Goal: Information Seeking & Learning: Learn about a topic

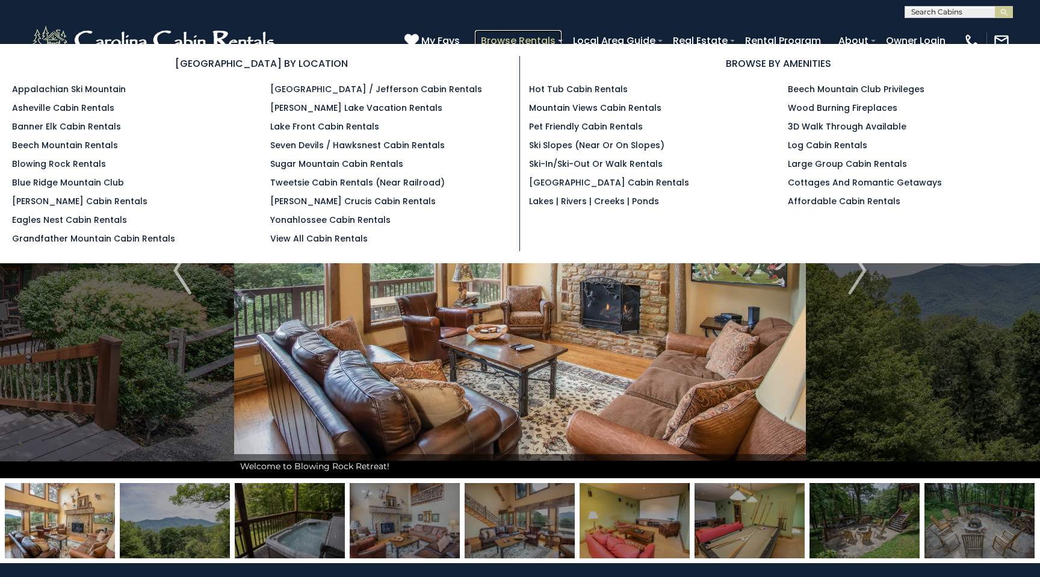
click at [530, 38] on link "Browse Rentals" at bounding box center [518, 40] width 87 height 21
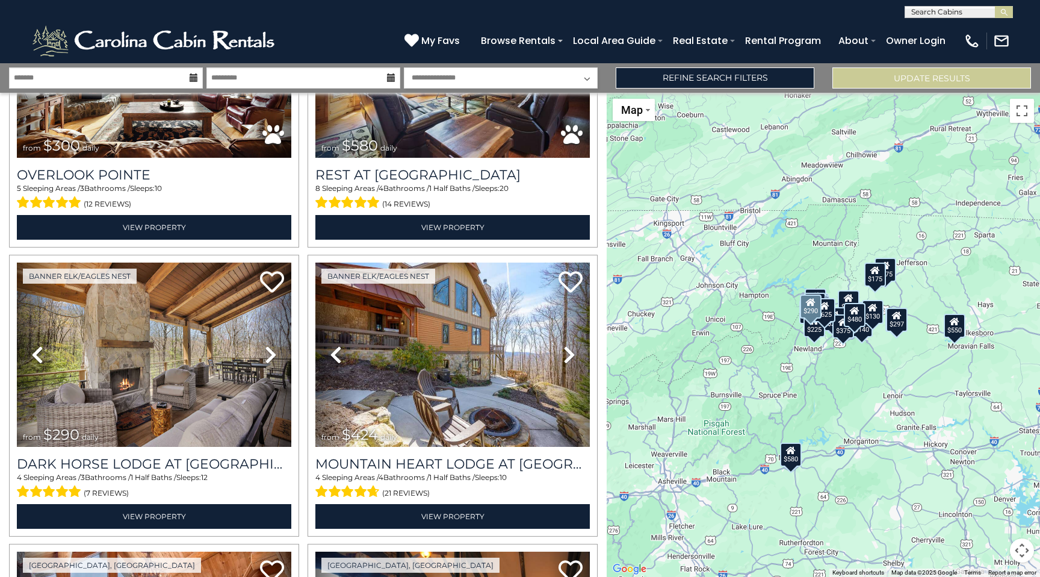
scroll to position [745, 0]
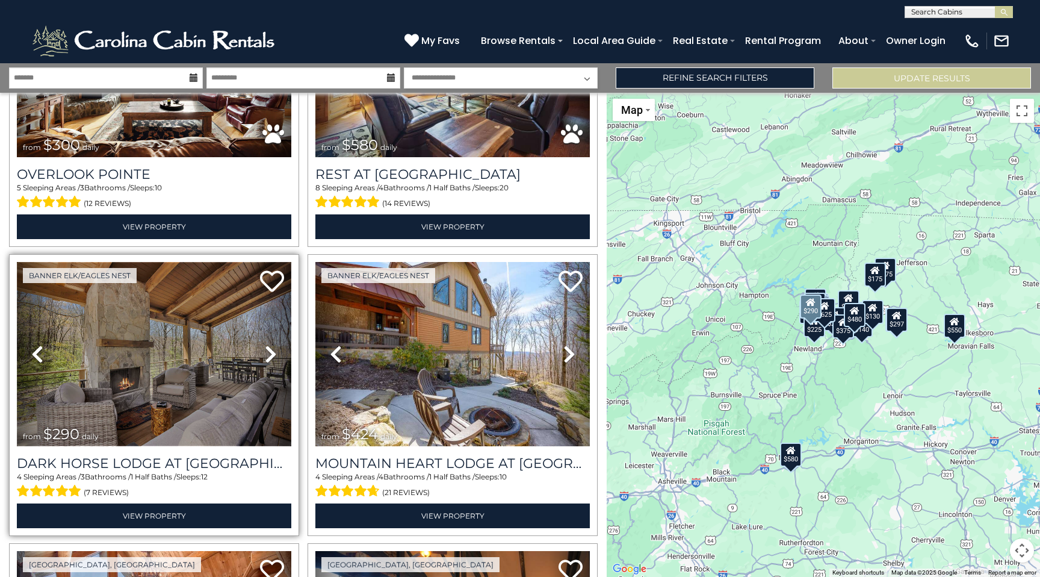
click at [190, 371] on img at bounding box center [154, 354] width 275 height 184
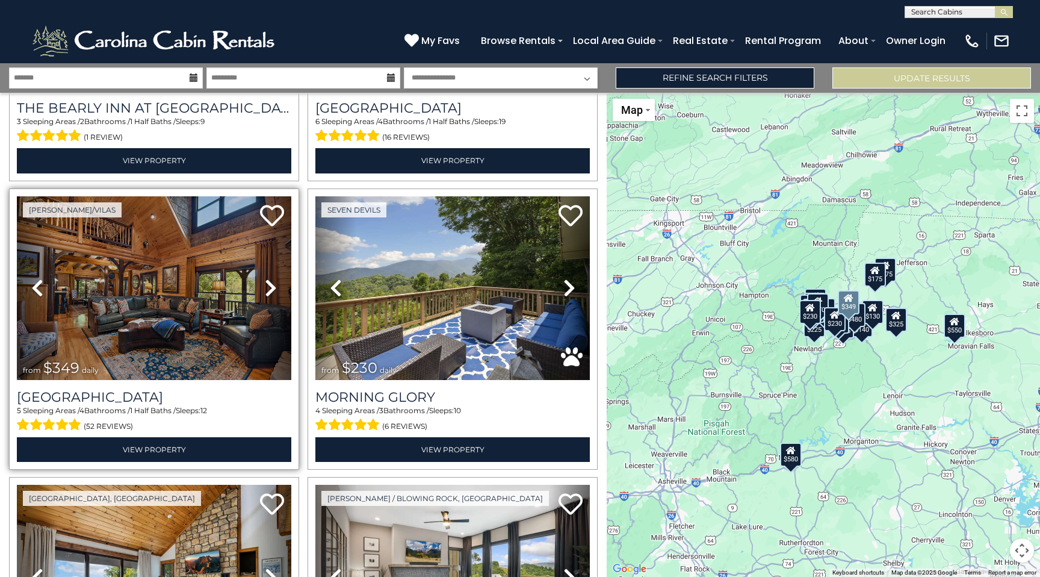
scroll to position [1952, 0]
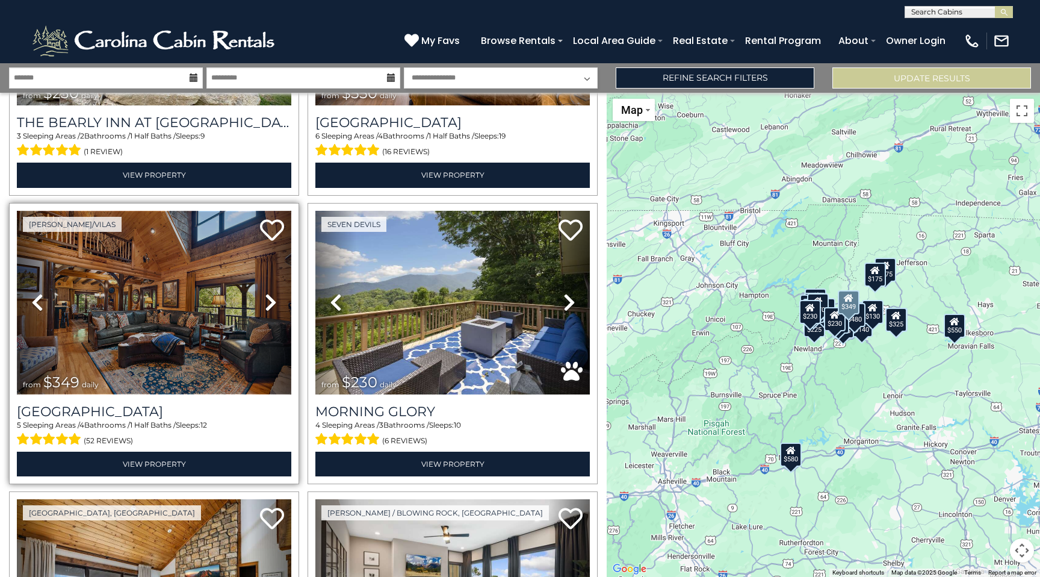
click at [201, 330] on img at bounding box center [154, 303] width 275 height 184
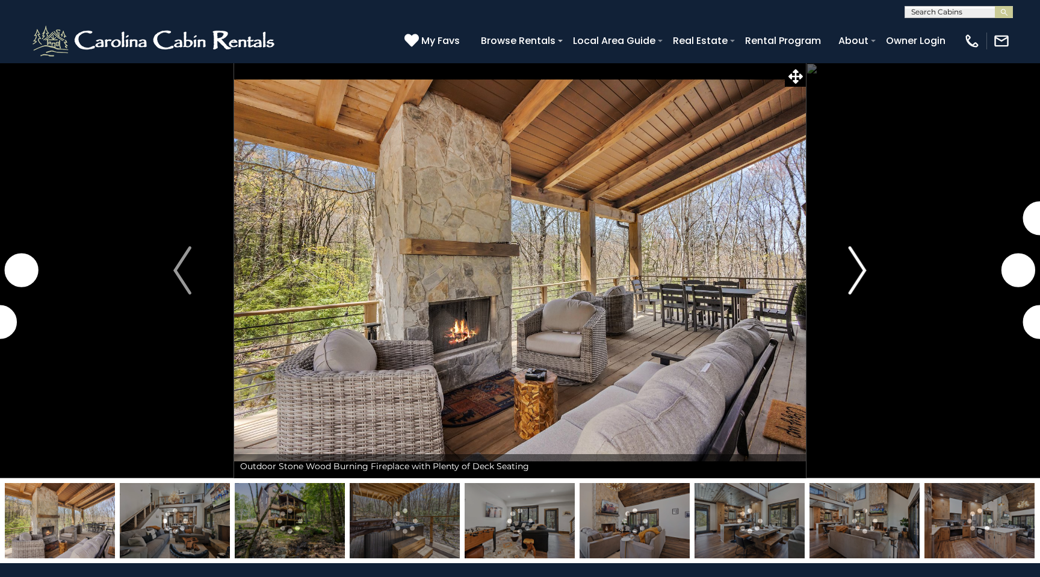
click at [856, 273] on img "Next" at bounding box center [858, 270] width 18 height 48
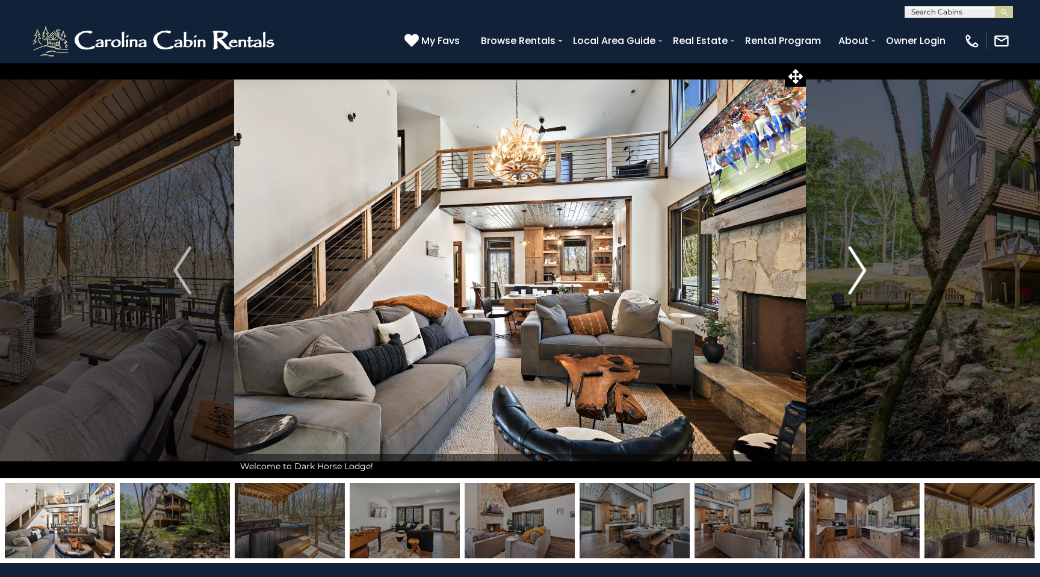
click at [856, 273] on img "Next" at bounding box center [858, 270] width 18 height 48
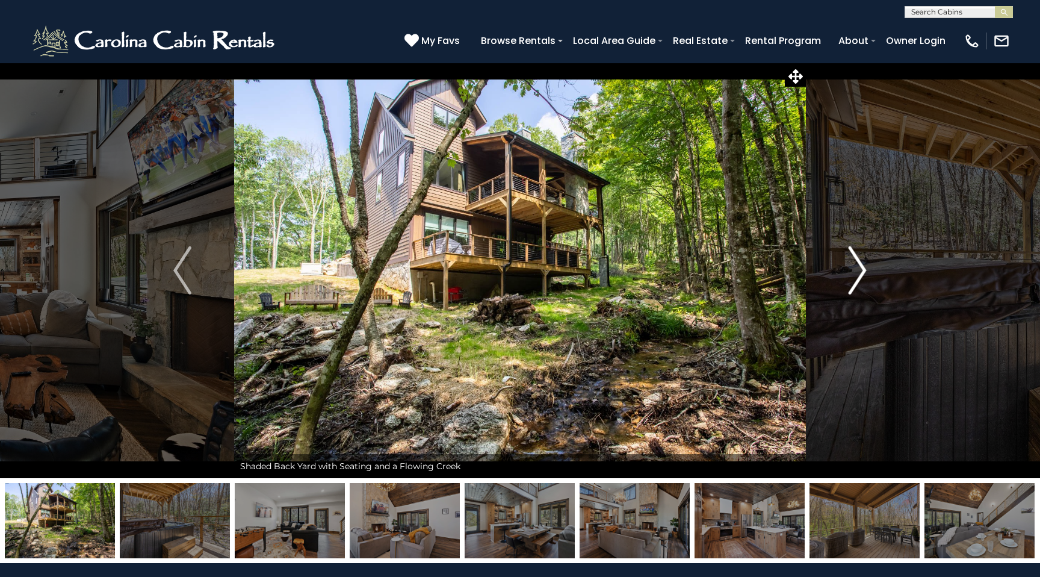
click at [856, 273] on img "Next" at bounding box center [858, 270] width 18 height 48
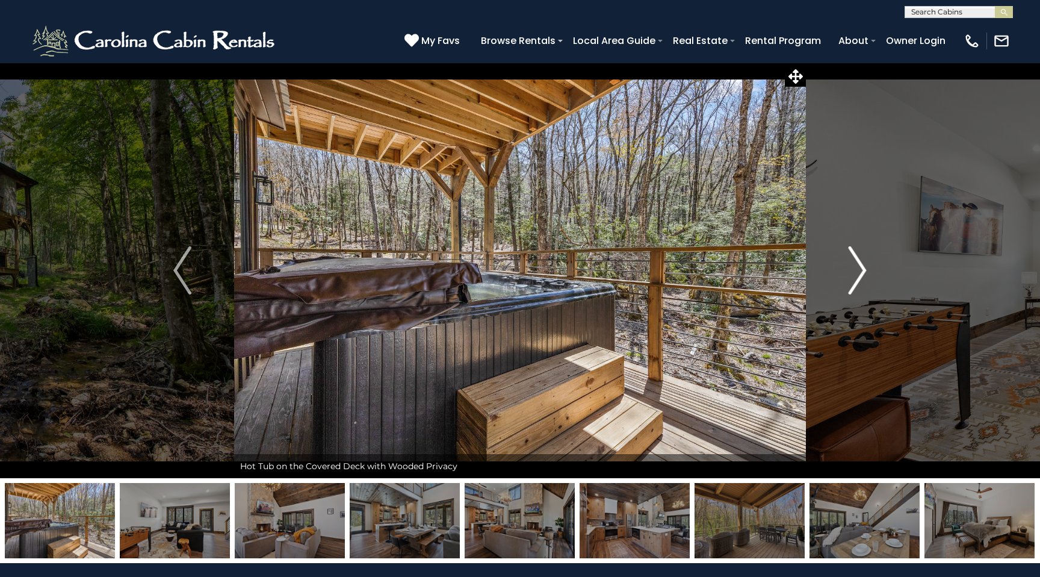
click at [856, 273] on img "Next" at bounding box center [858, 270] width 18 height 48
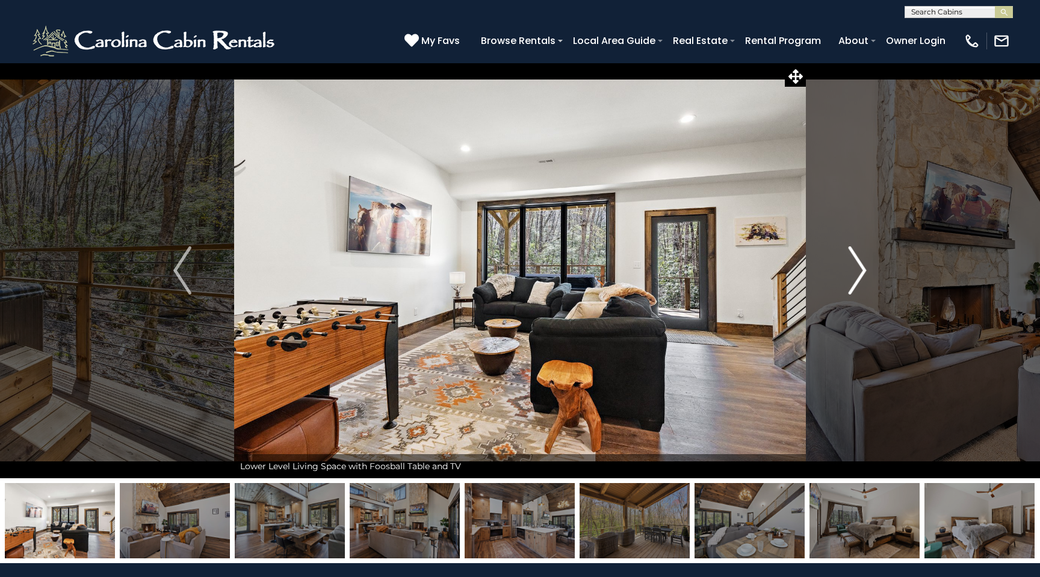
click at [864, 263] on img "Next" at bounding box center [858, 270] width 18 height 48
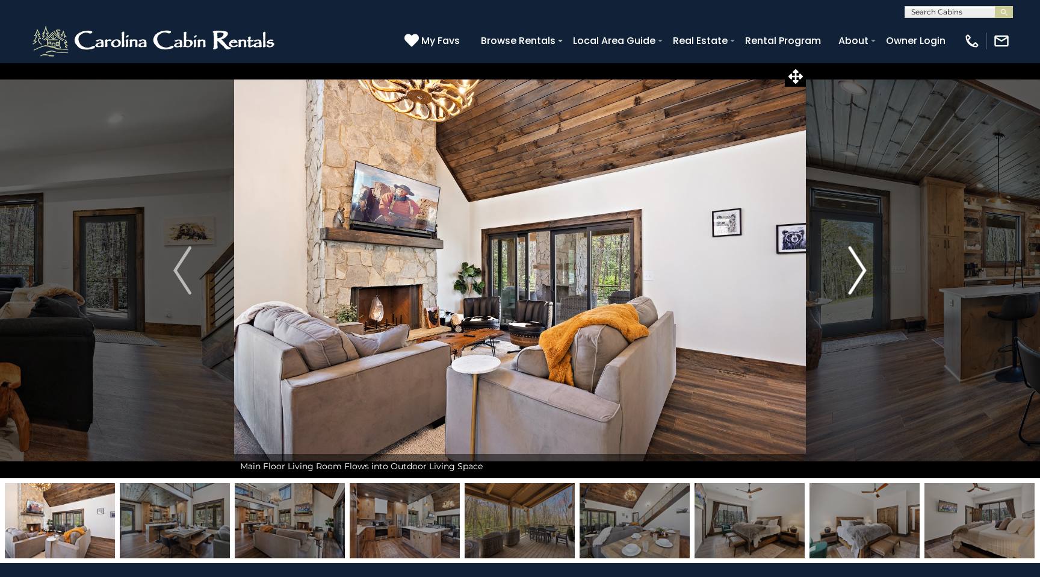
click at [860, 266] on img "Next" at bounding box center [858, 270] width 18 height 48
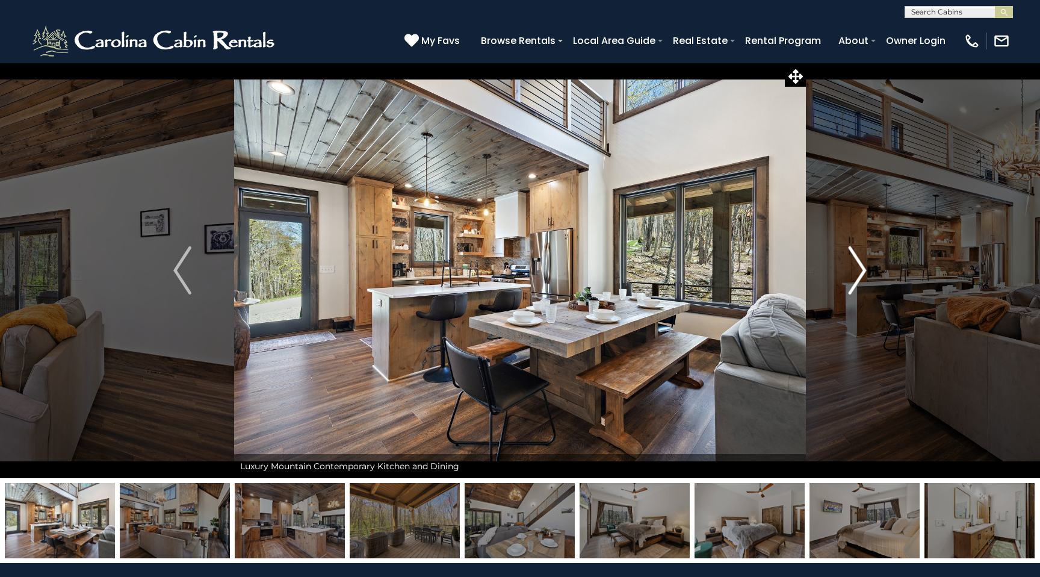
click at [860, 266] on img "Next" at bounding box center [858, 270] width 18 height 48
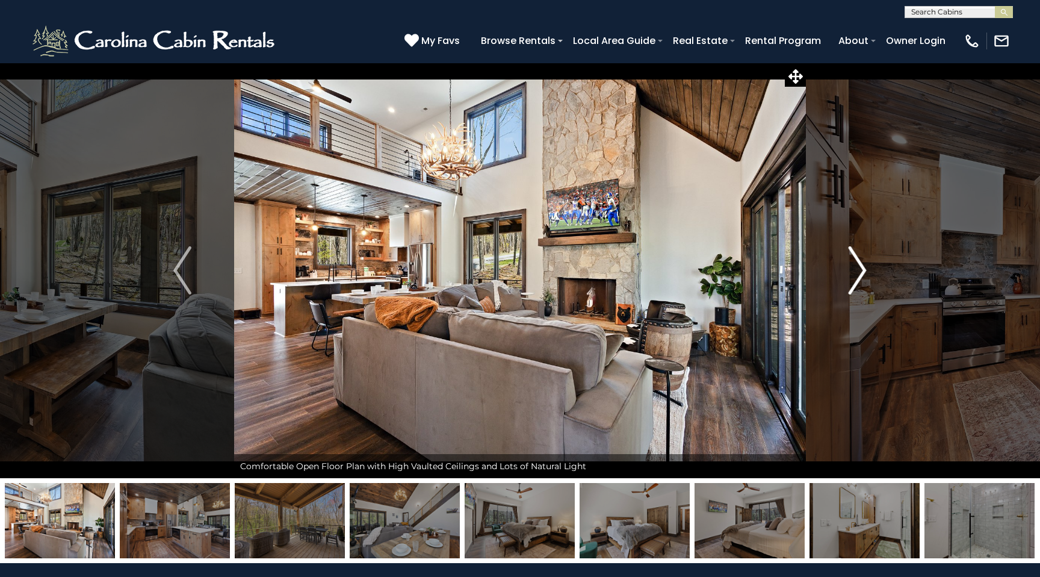
click at [859, 267] on img "Next" at bounding box center [858, 270] width 18 height 48
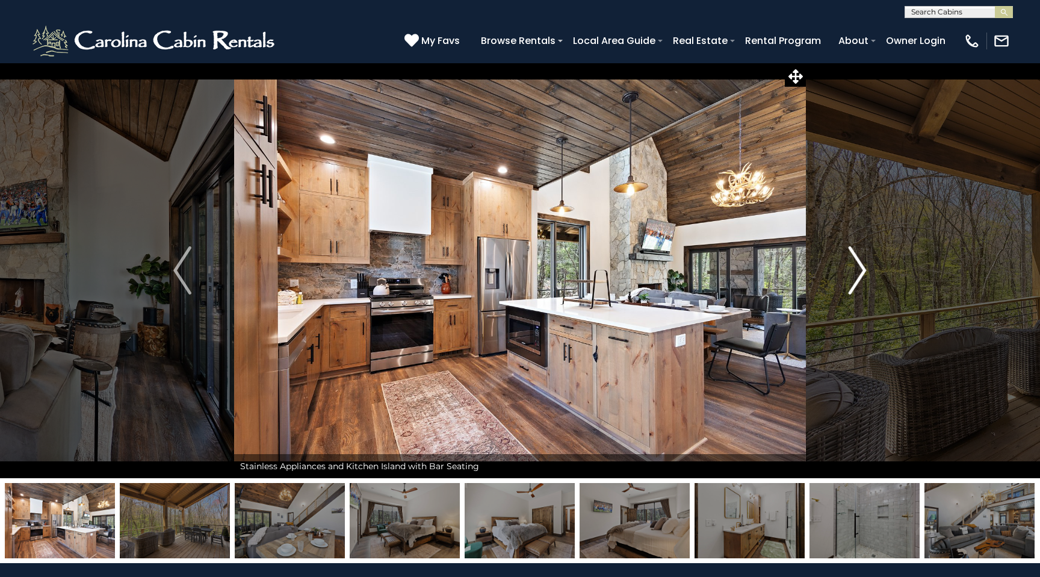
click at [859, 267] on img "Next" at bounding box center [858, 270] width 18 height 48
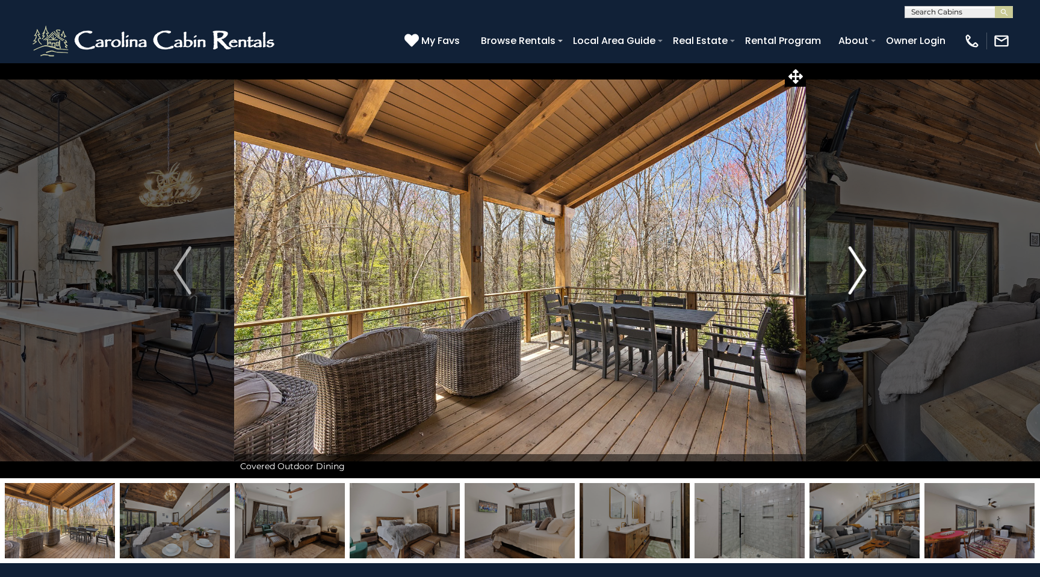
click at [859, 267] on img "Next" at bounding box center [858, 270] width 18 height 48
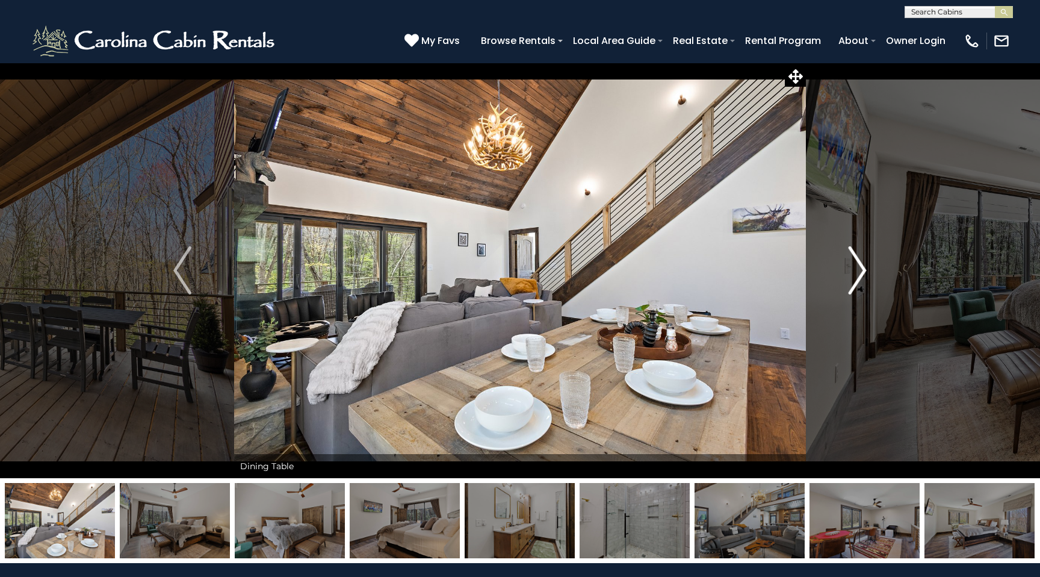
click at [859, 267] on img "Next" at bounding box center [858, 270] width 18 height 48
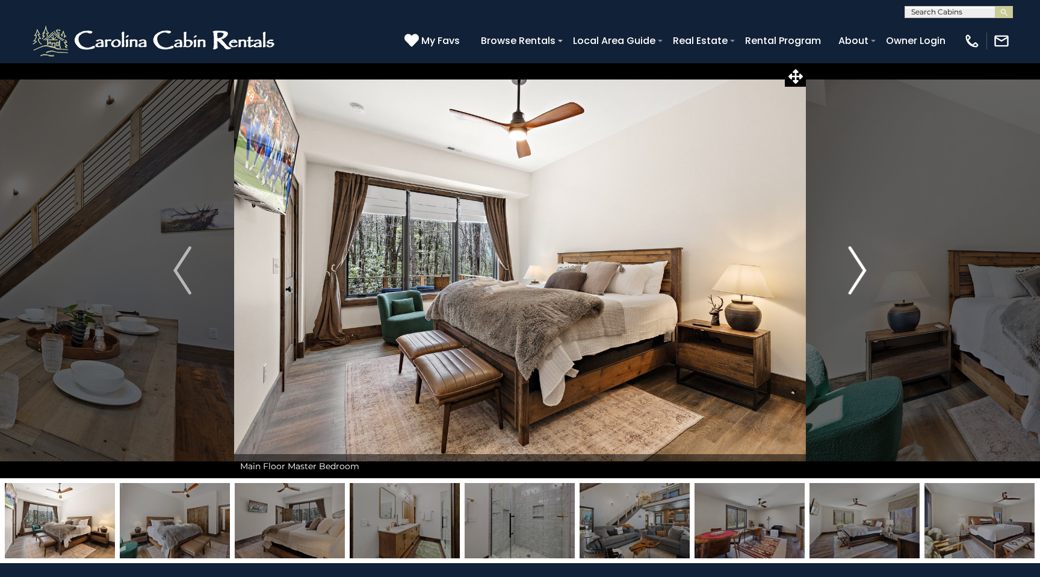
click at [859, 267] on img "Next" at bounding box center [858, 270] width 18 height 48
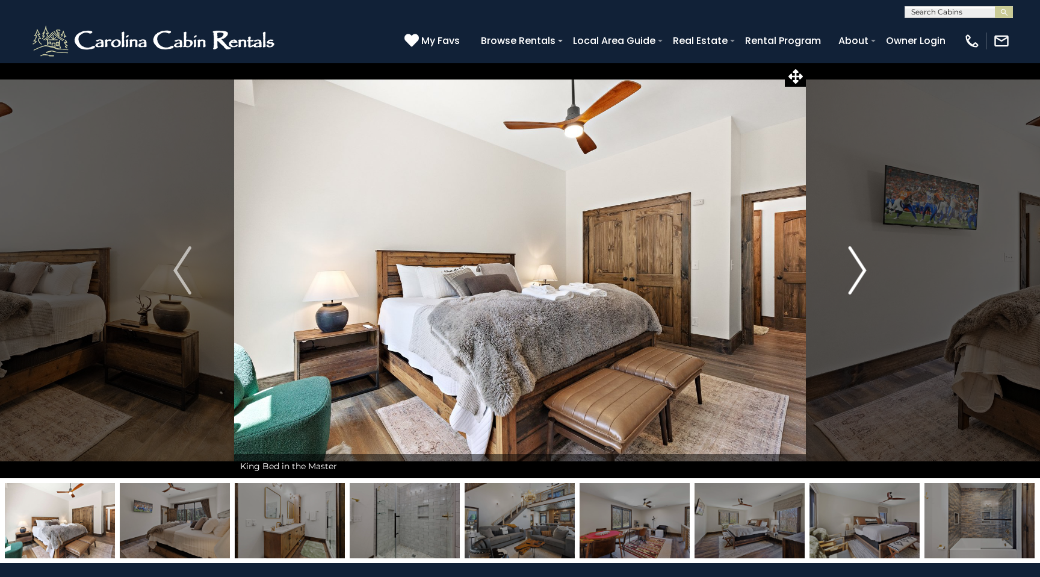
click at [859, 267] on img "Next" at bounding box center [858, 270] width 18 height 48
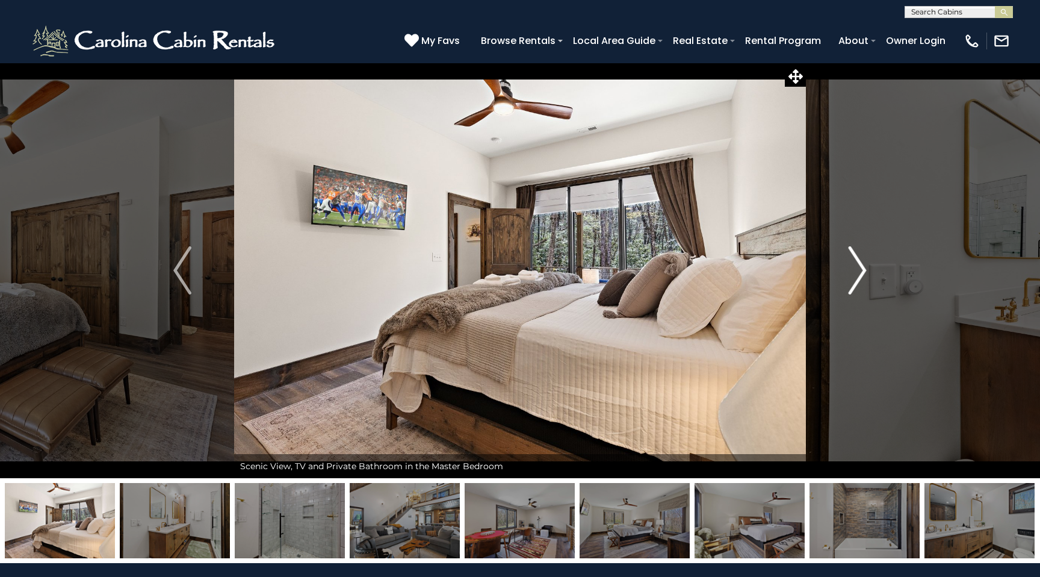
click at [859, 267] on img "Next" at bounding box center [858, 270] width 18 height 48
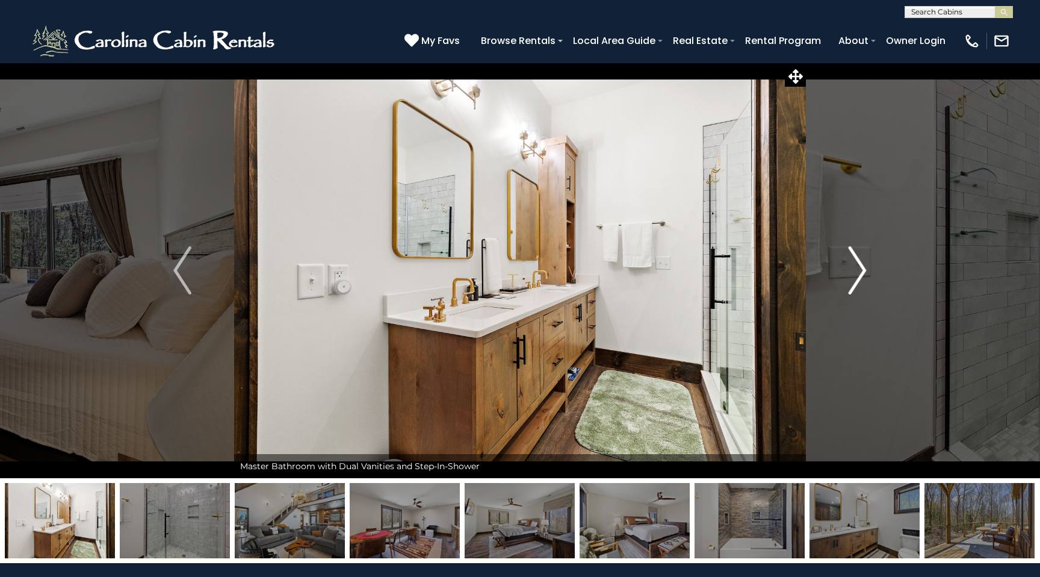
click at [859, 267] on img "Next" at bounding box center [858, 270] width 18 height 48
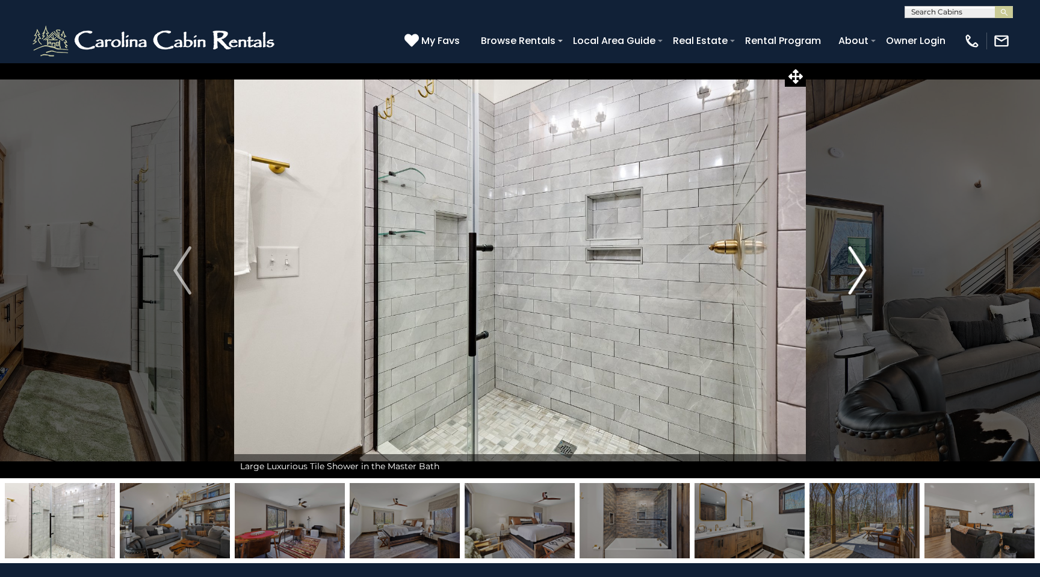
click at [859, 267] on img "Next" at bounding box center [858, 270] width 18 height 48
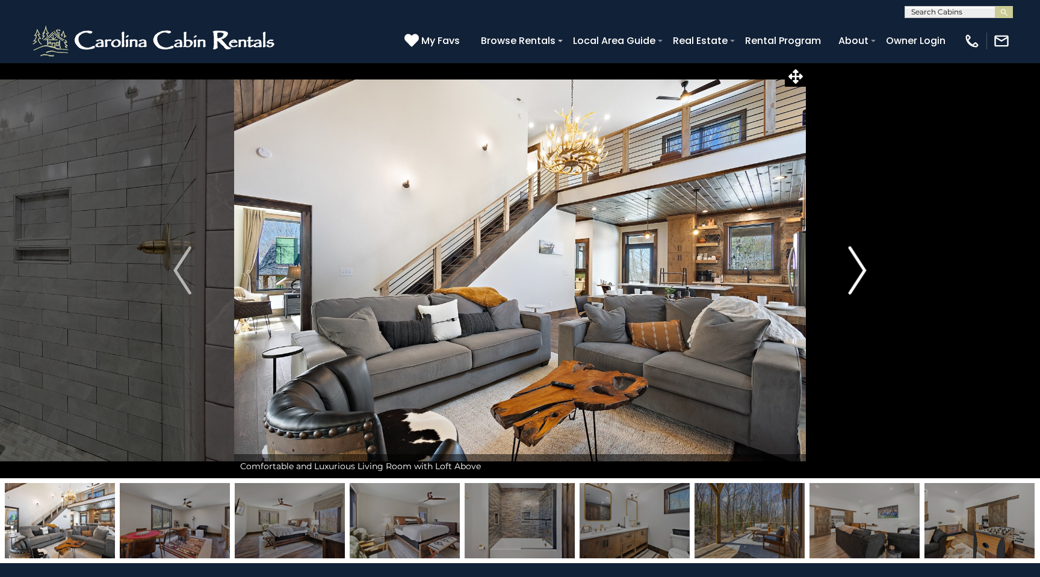
click at [859, 267] on img "Next" at bounding box center [858, 270] width 18 height 48
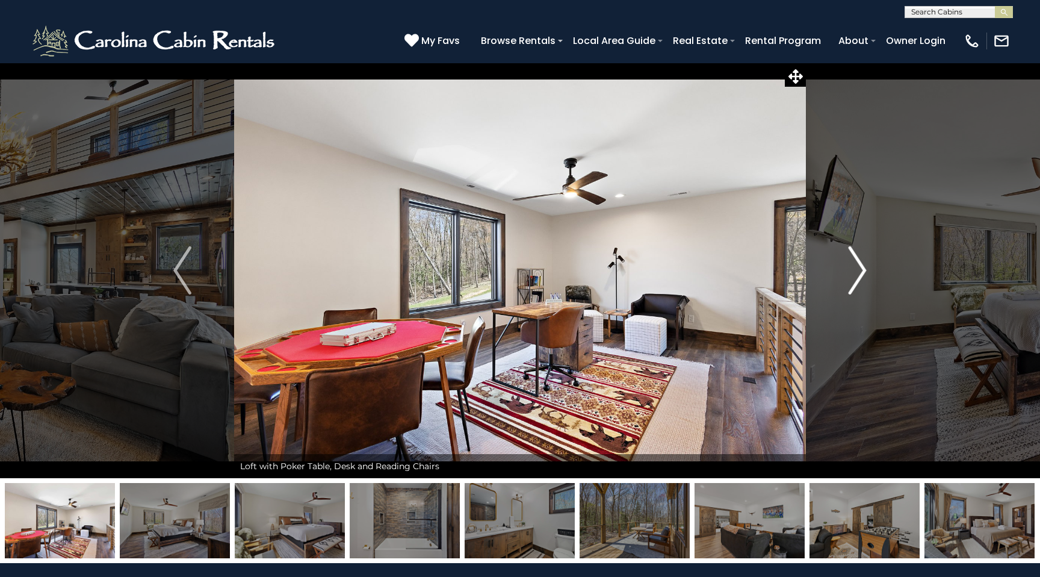
click at [859, 267] on img "Next" at bounding box center [858, 270] width 18 height 48
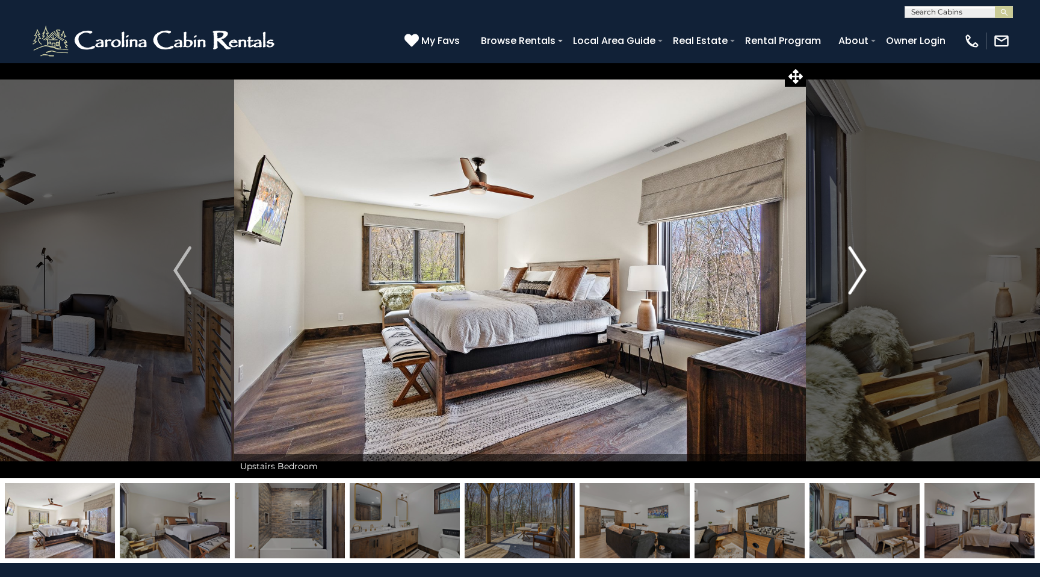
click at [859, 267] on img "Next" at bounding box center [858, 270] width 18 height 48
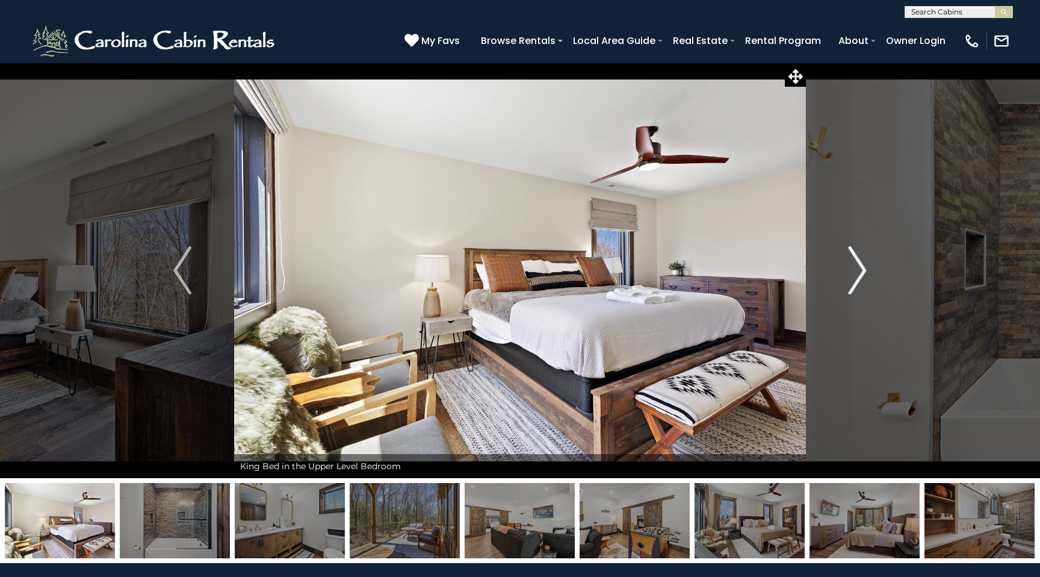
click at [859, 267] on img "Next" at bounding box center [858, 270] width 18 height 48
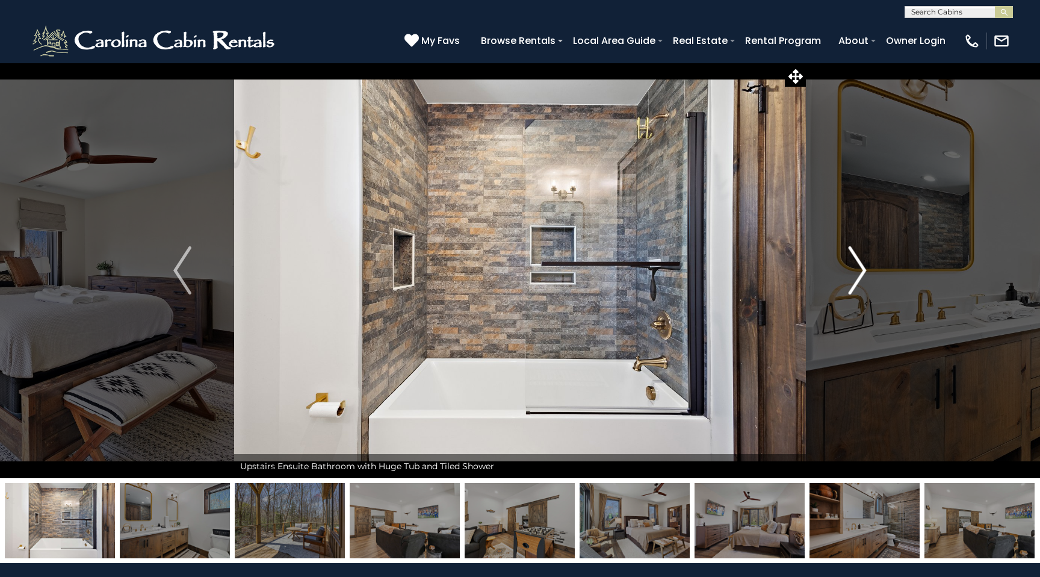
click at [859, 267] on img "Next" at bounding box center [858, 270] width 18 height 48
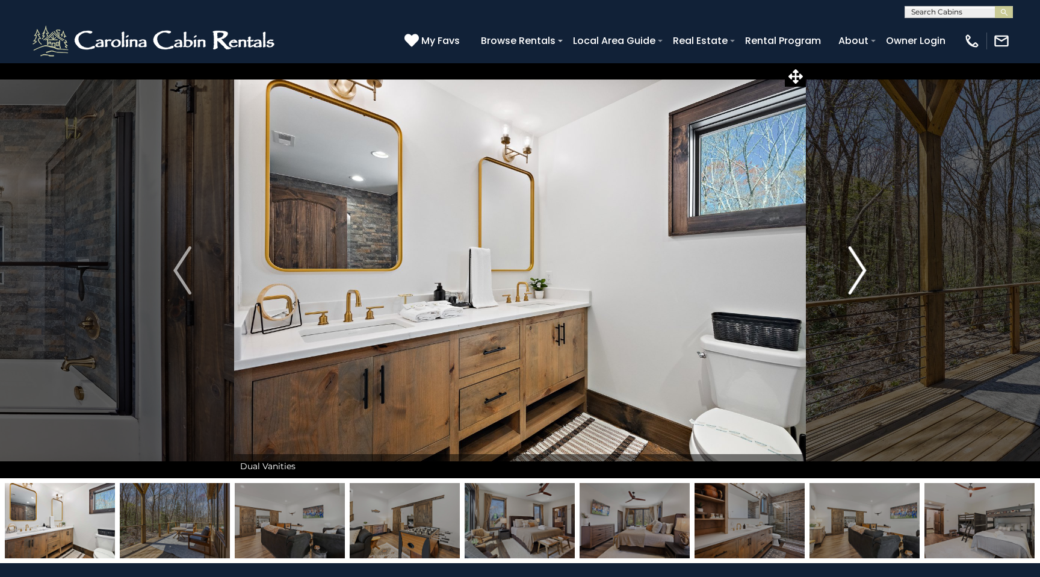
click at [859, 267] on img "Next" at bounding box center [858, 270] width 18 height 48
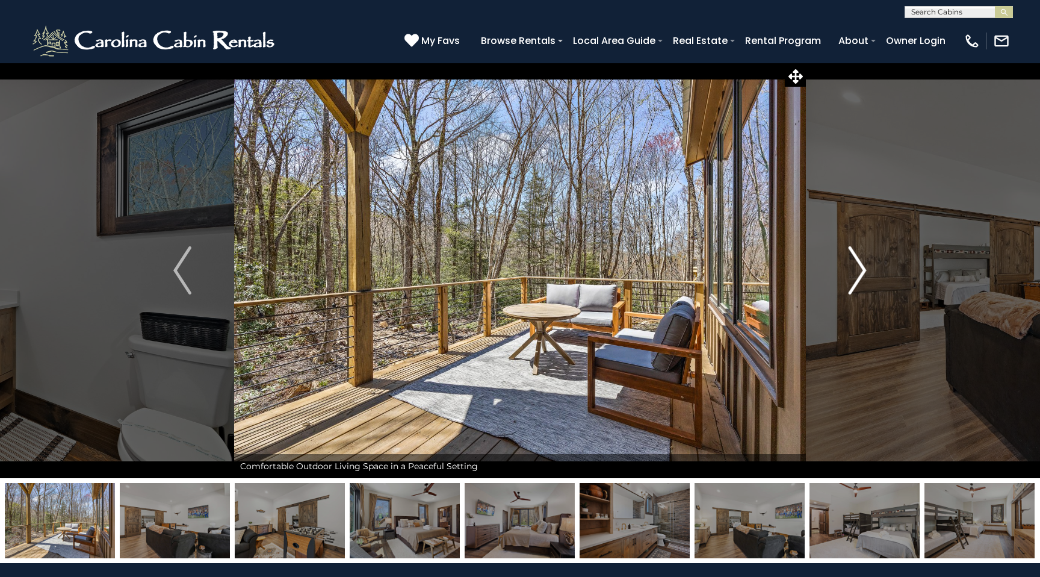
click at [857, 273] on img "Next" at bounding box center [858, 270] width 18 height 48
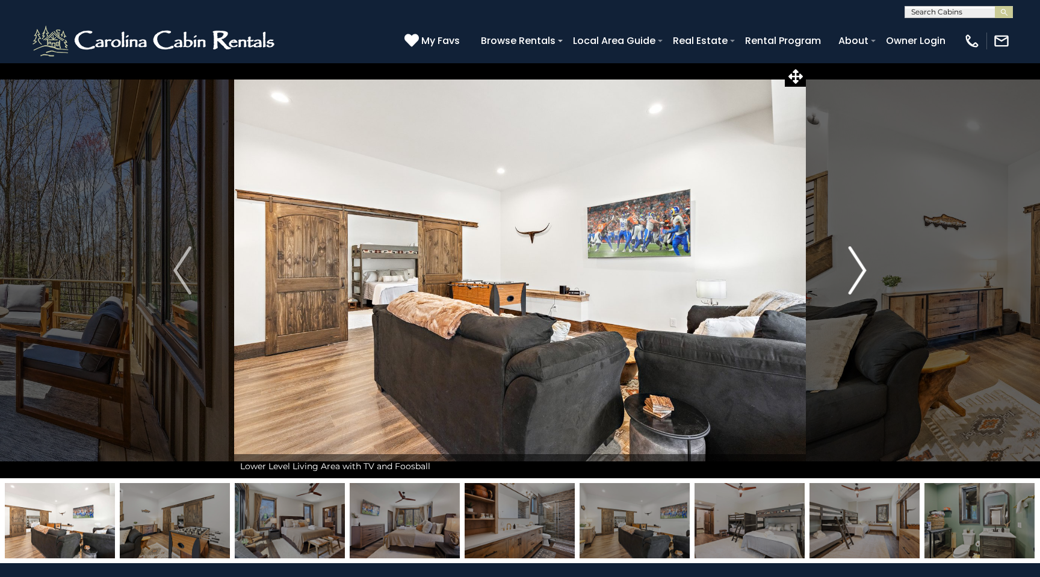
click at [857, 272] on img "Next" at bounding box center [858, 270] width 18 height 48
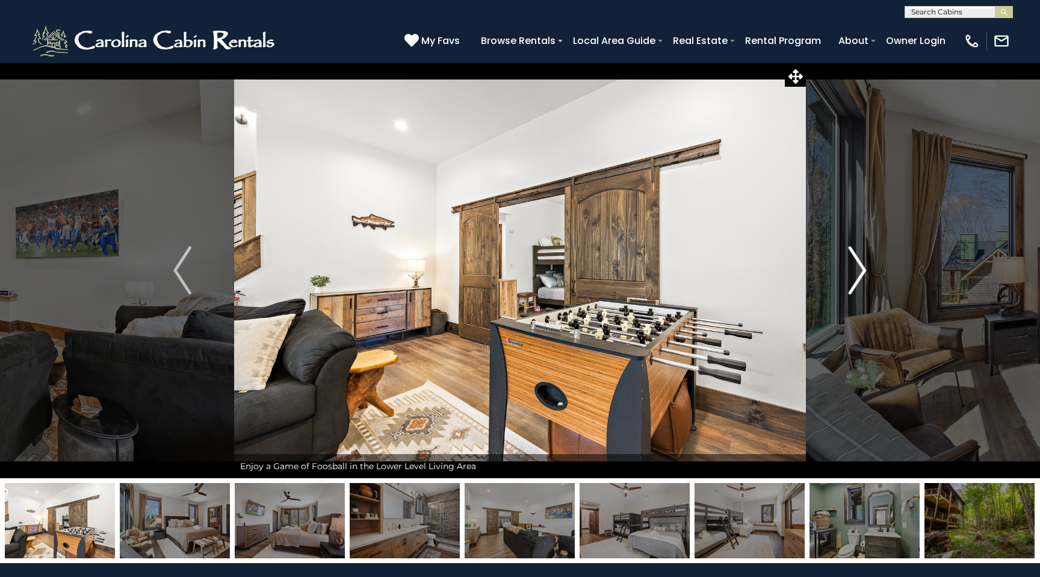
click at [857, 272] on img "Next" at bounding box center [858, 270] width 18 height 48
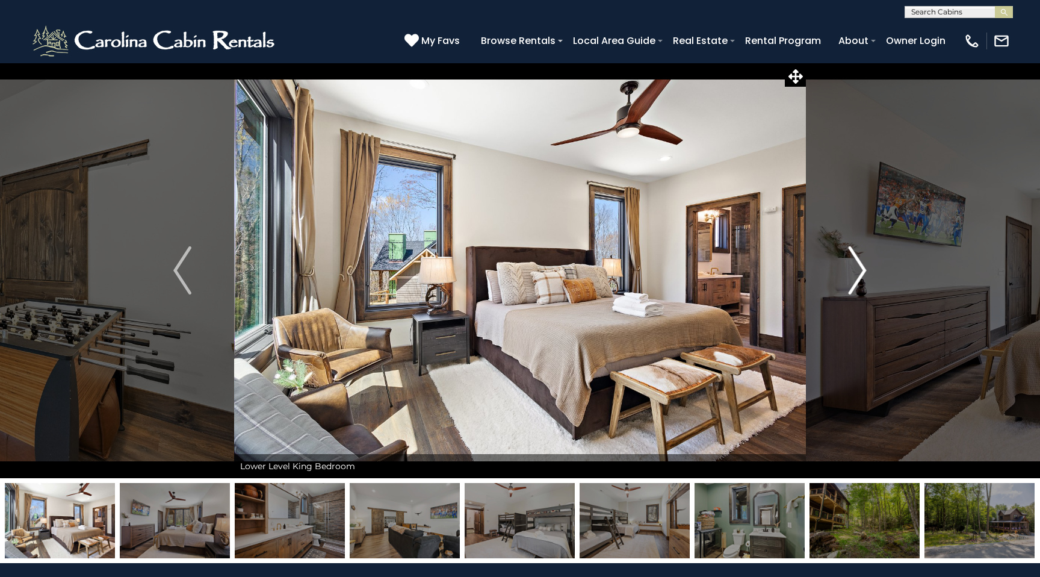
click at [857, 273] on img "Next" at bounding box center [858, 270] width 18 height 48
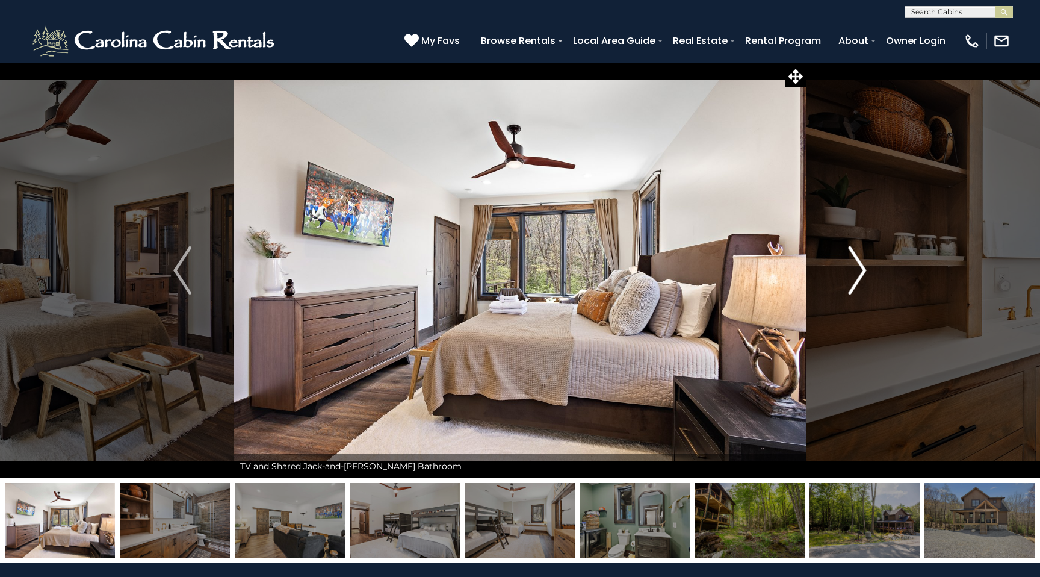
click at [857, 273] on img "Next" at bounding box center [858, 270] width 18 height 48
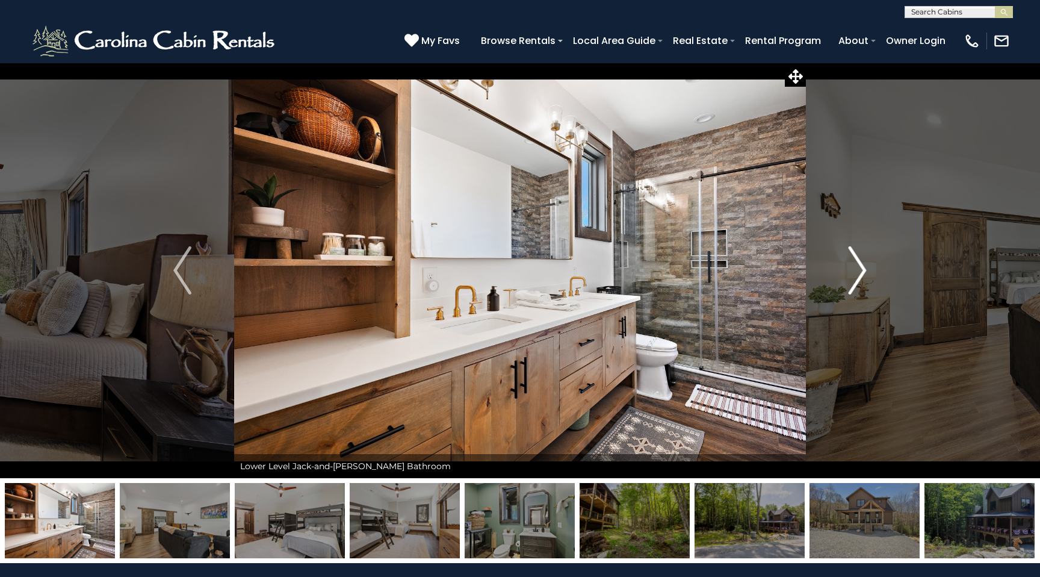
click at [857, 273] on img "Next" at bounding box center [858, 270] width 18 height 48
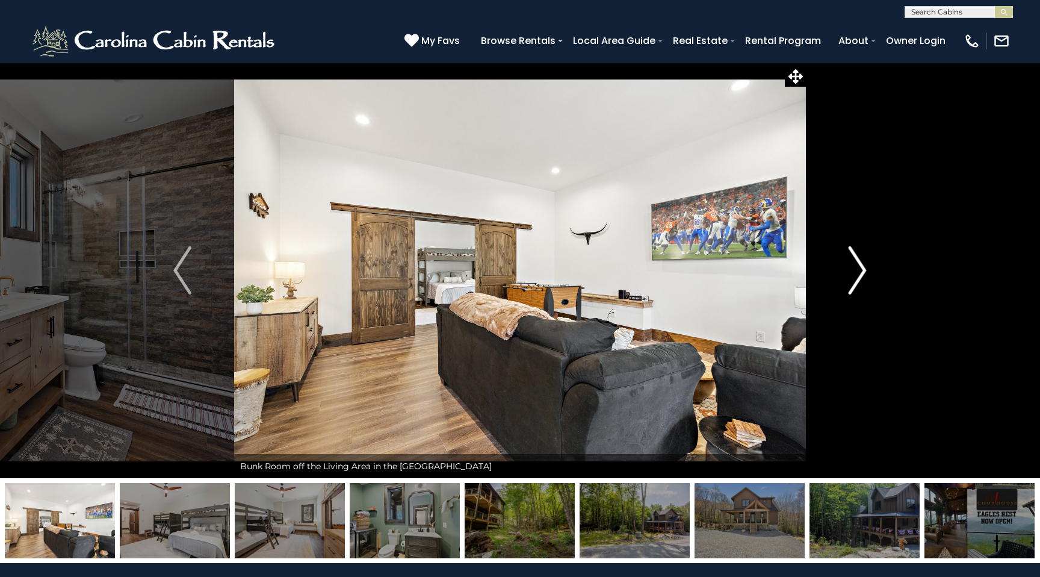
click at [856, 272] on img "Next" at bounding box center [858, 270] width 18 height 48
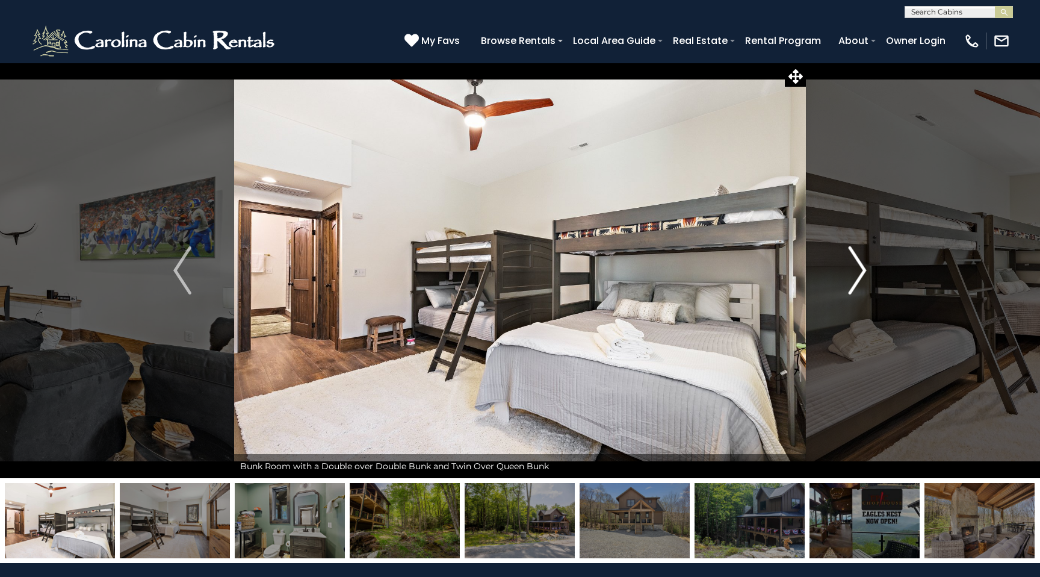
click at [856, 274] on img "Next" at bounding box center [858, 270] width 18 height 48
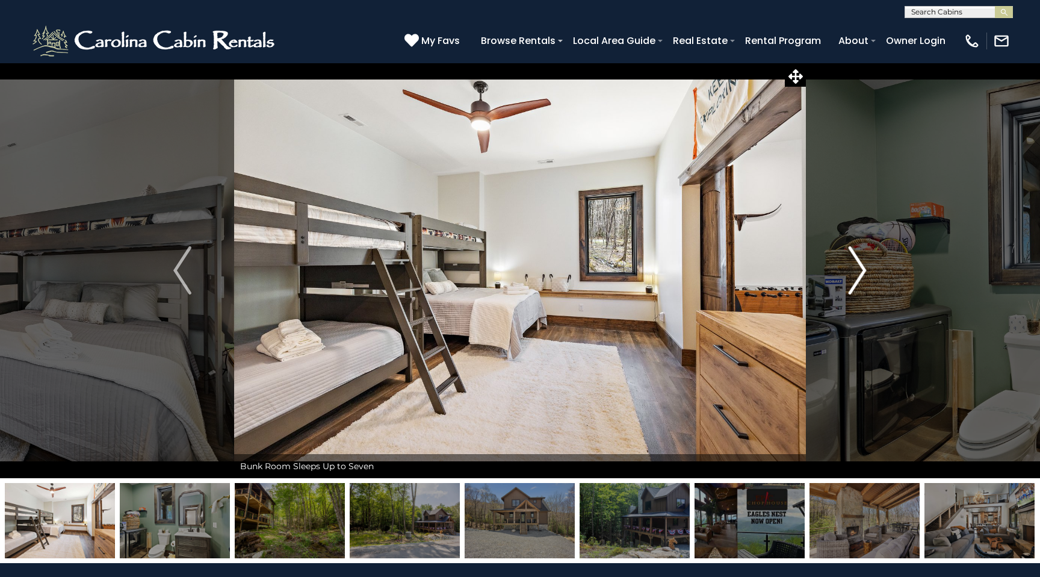
click at [856, 275] on img "Next" at bounding box center [858, 270] width 18 height 48
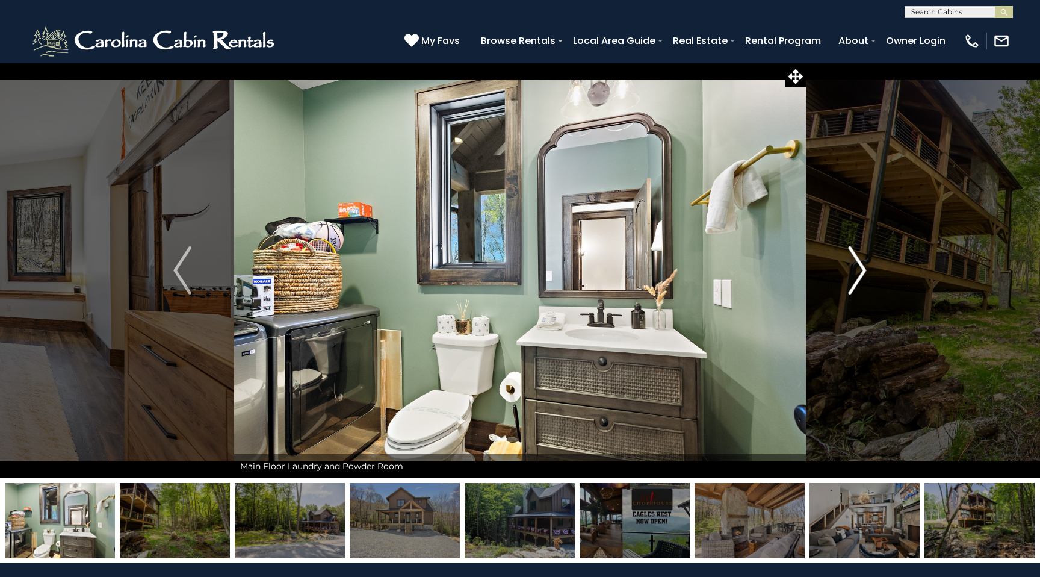
click at [856, 275] on img "Next" at bounding box center [858, 270] width 18 height 48
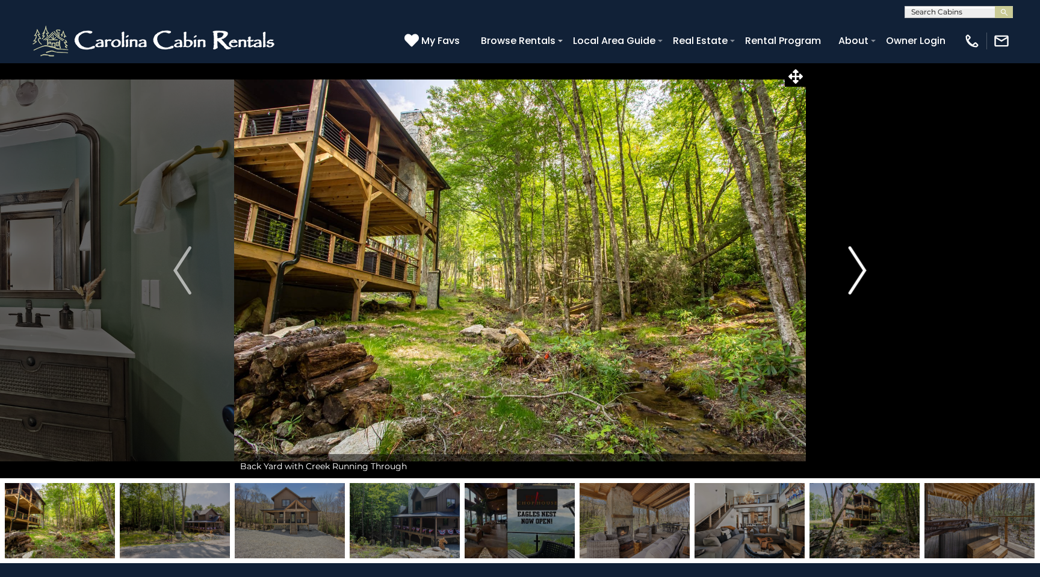
click at [856, 275] on img "Next" at bounding box center [858, 270] width 18 height 48
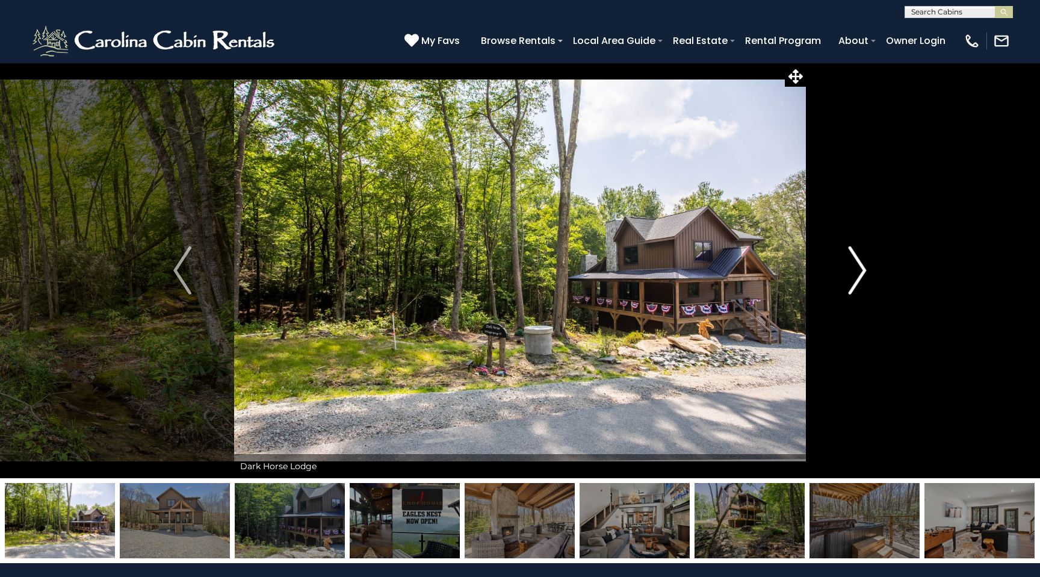
click at [856, 275] on img "Next" at bounding box center [858, 270] width 18 height 48
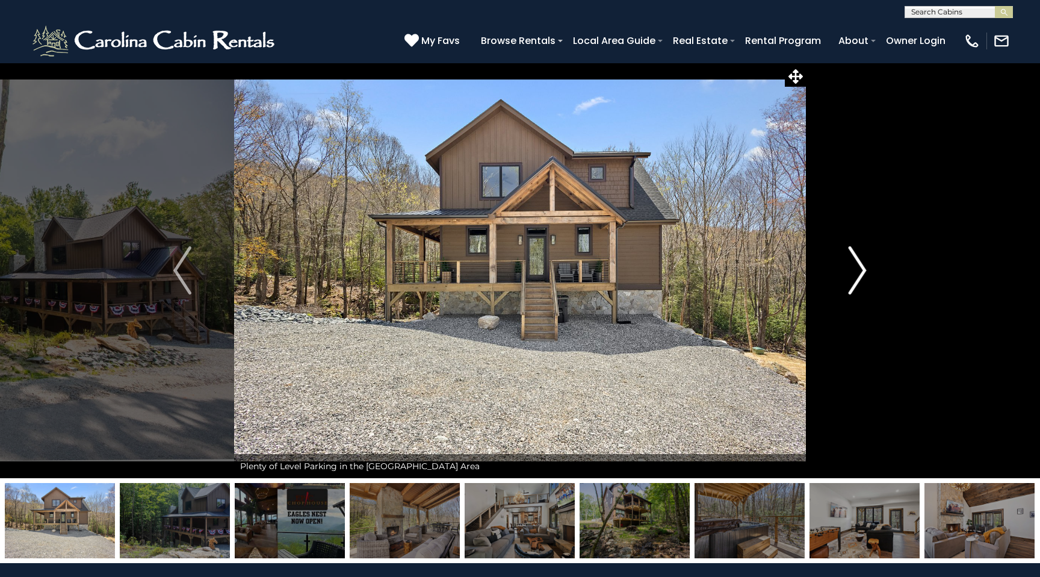
click at [856, 275] on img "Next" at bounding box center [858, 270] width 18 height 48
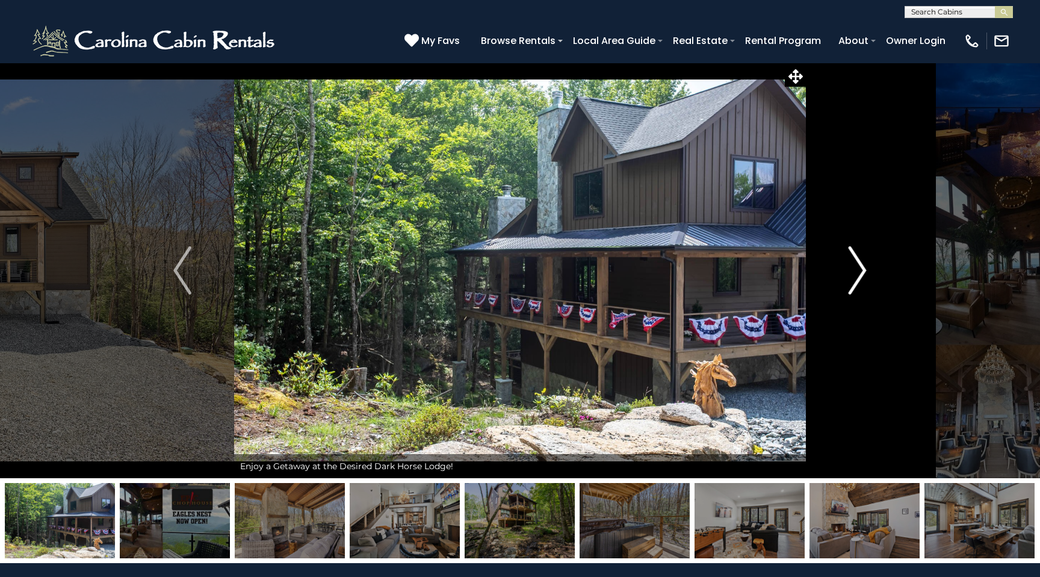
click at [856, 275] on img "Next" at bounding box center [858, 270] width 18 height 48
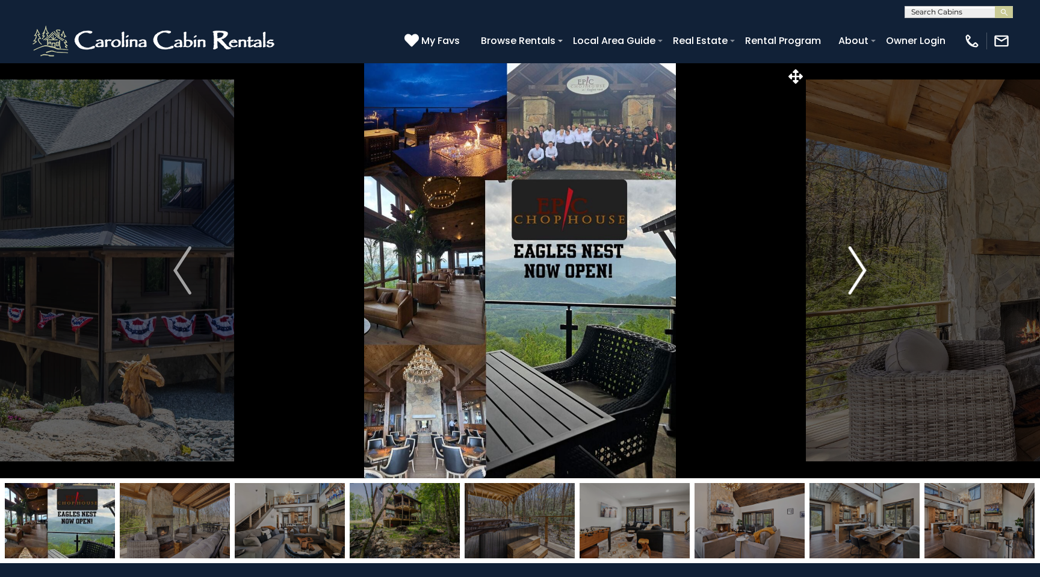
click at [856, 275] on img "Next" at bounding box center [858, 270] width 18 height 48
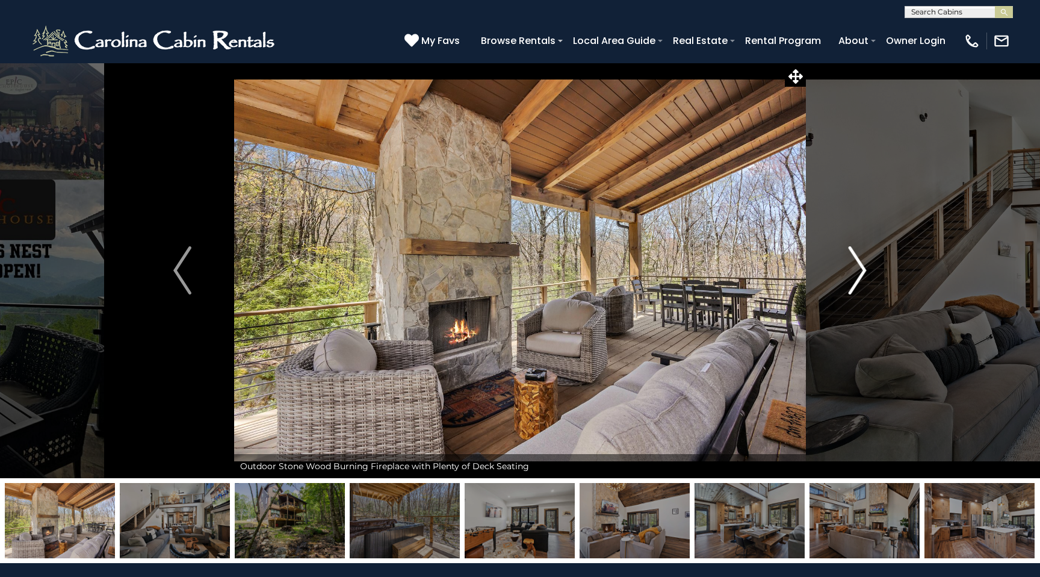
click at [856, 275] on img "Next" at bounding box center [858, 270] width 18 height 48
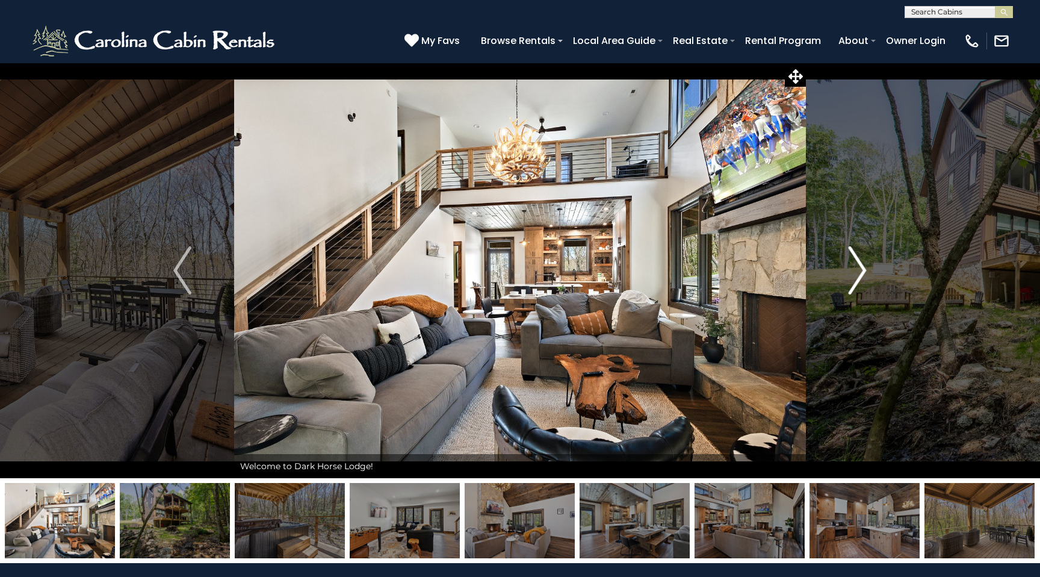
click at [856, 275] on img "Next" at bounding box center [858, 270] width 18 height 48
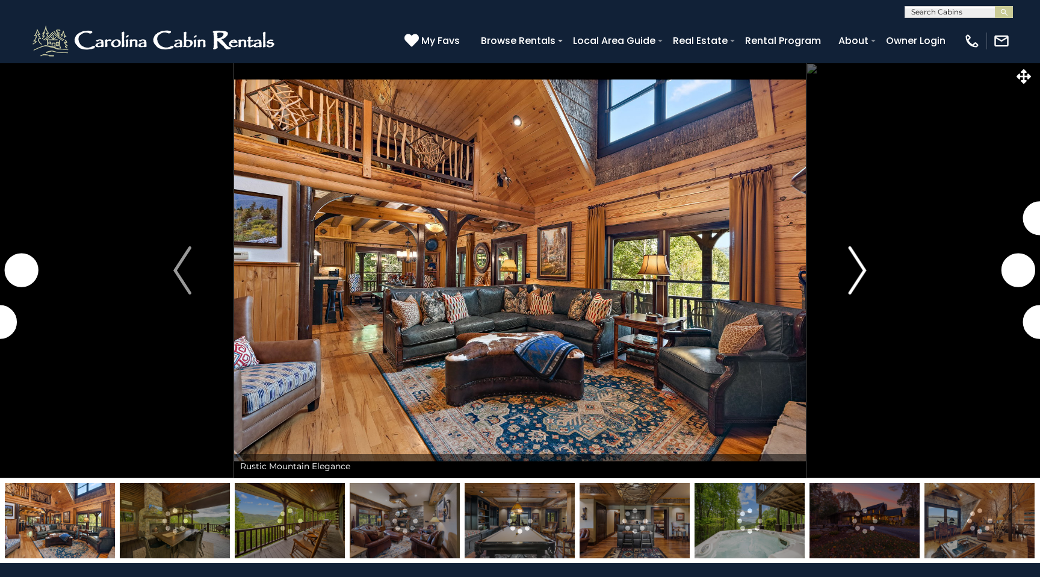
click at [863, 274] on img "Next" at bounding box center [858, 270] width 18 height 48
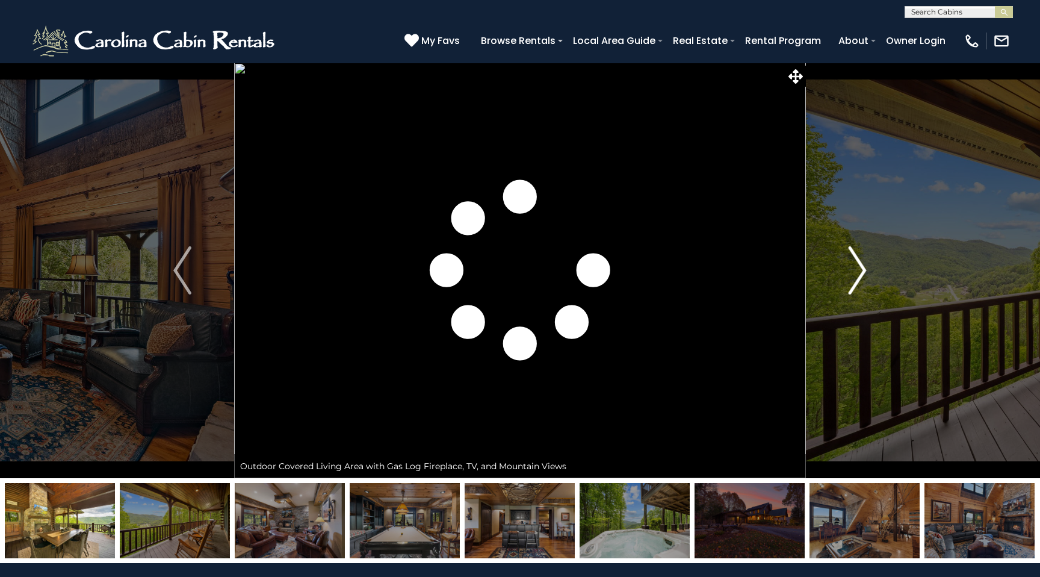
click at [857, 265] on img "Next" at bounding box center [858, 270] width 18 height 48
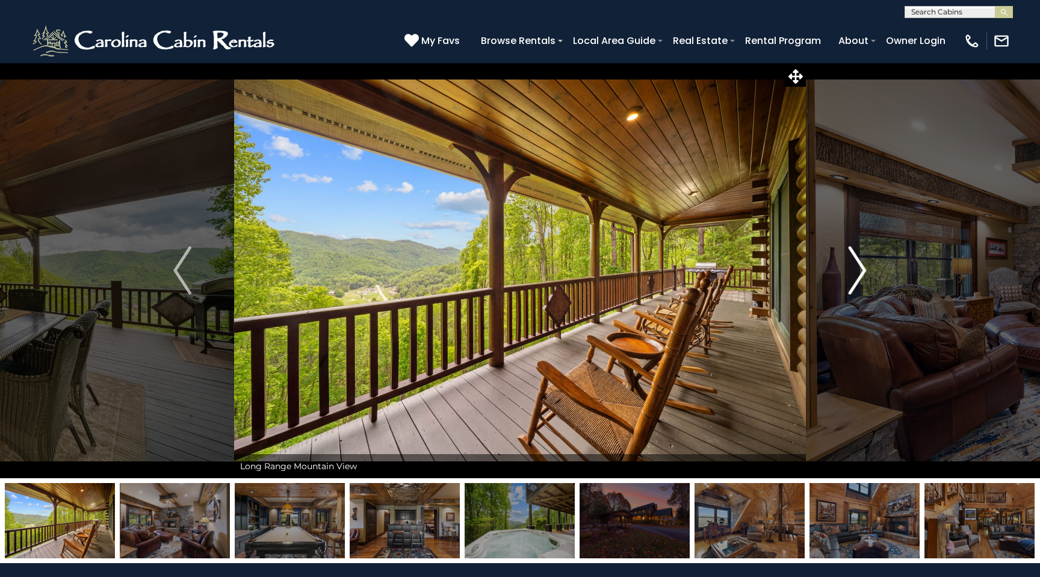
click at [857, 265] on img "Next" at bounding box center [858, 270] width 18 height 48
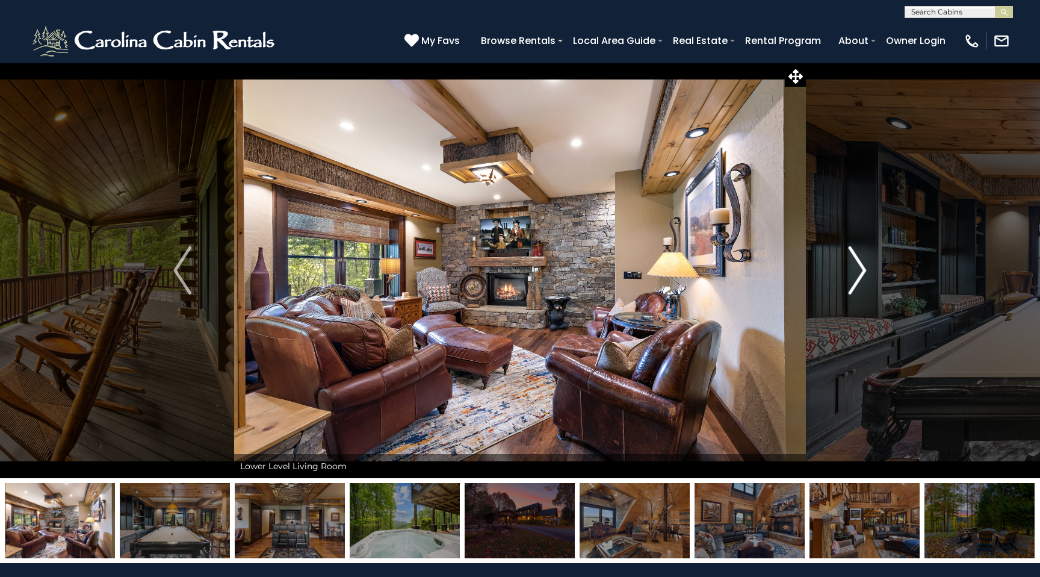
click at [857, 266] on img "Next" at bounding box center [858, 270] width 18 height 48
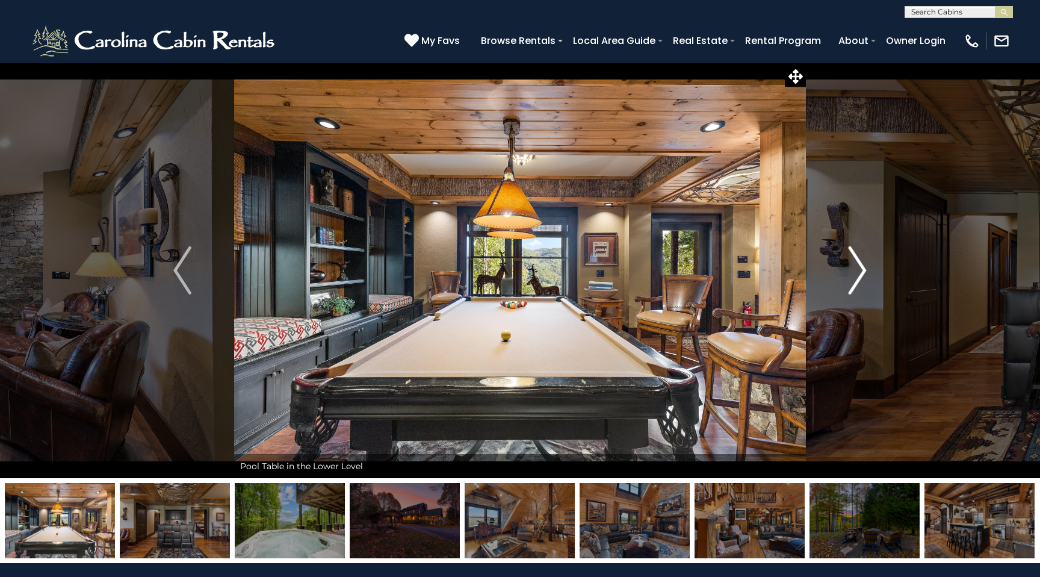
click at [857, 266] on img "Next" at bounding box center [858, 270] width 18 height 48
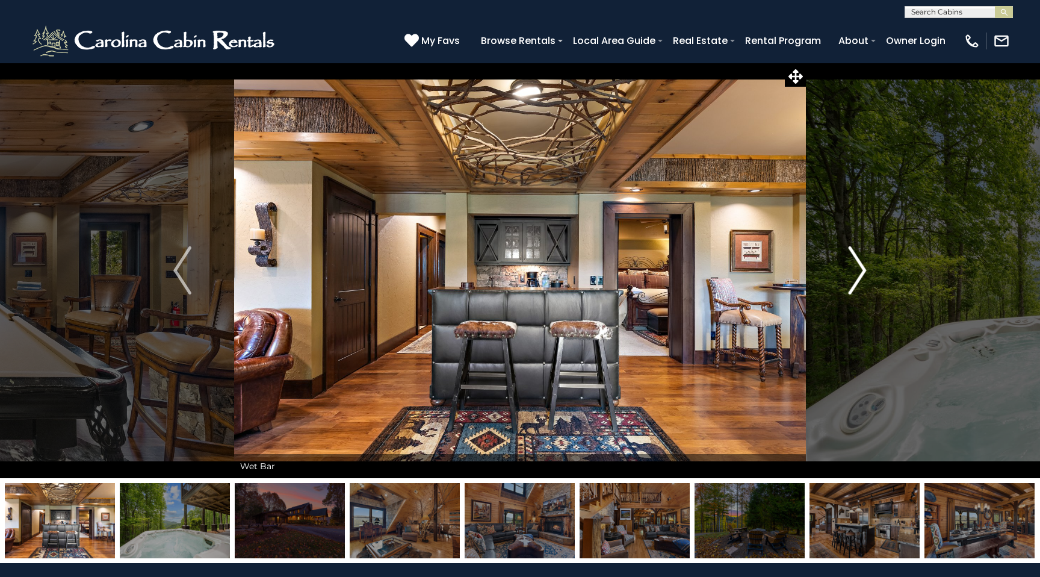
click at [857, 266] on img "Next" at bounding box center [858, 270] width 18 height 48
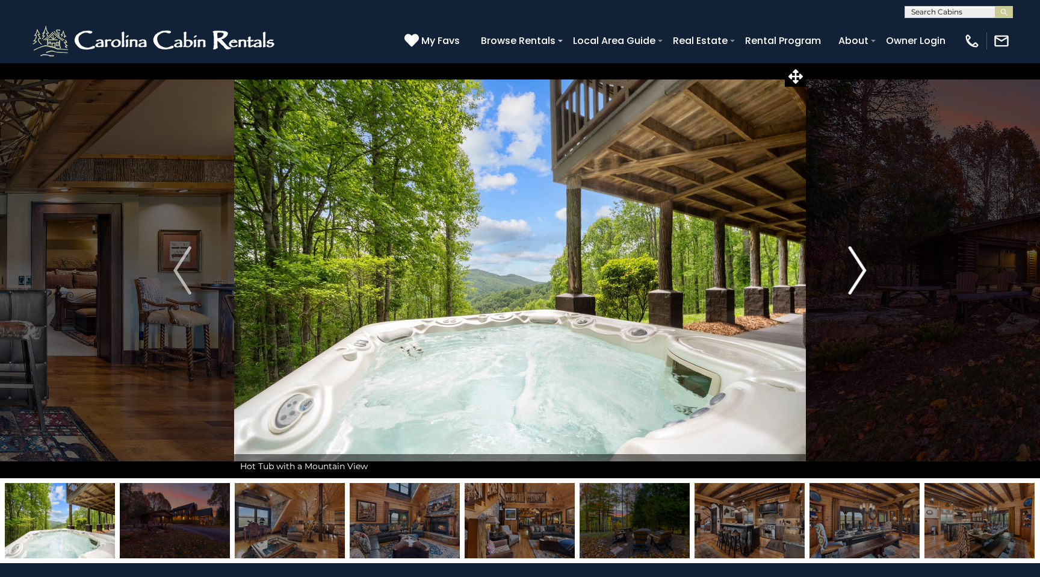
click at [857, 266] on img "Next" at bounding box center [858, 270] width 18 height 48
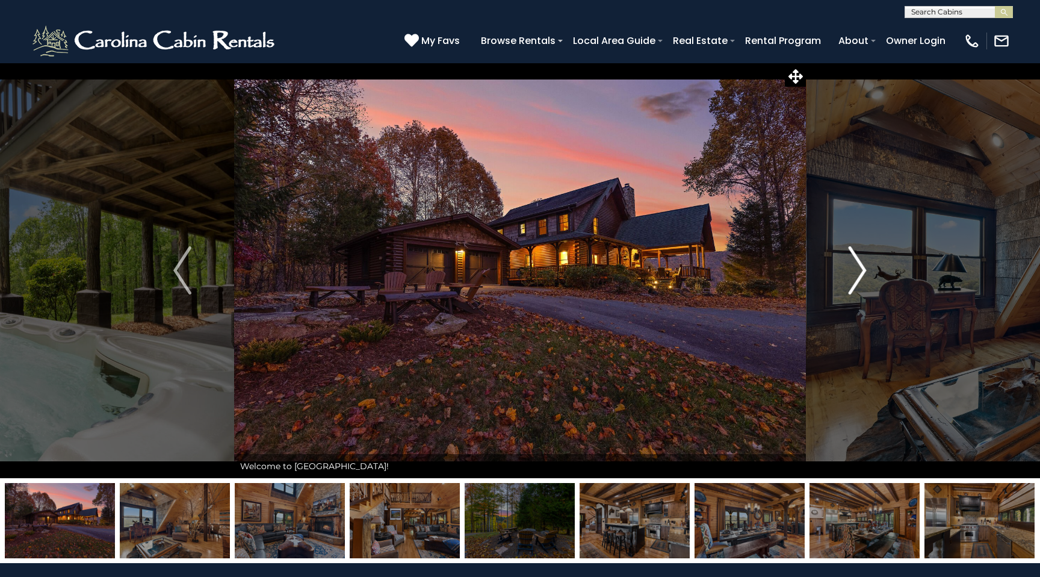
click at [857, 266] on img "Next" at bounding box center [858, 270] width 18 height 48
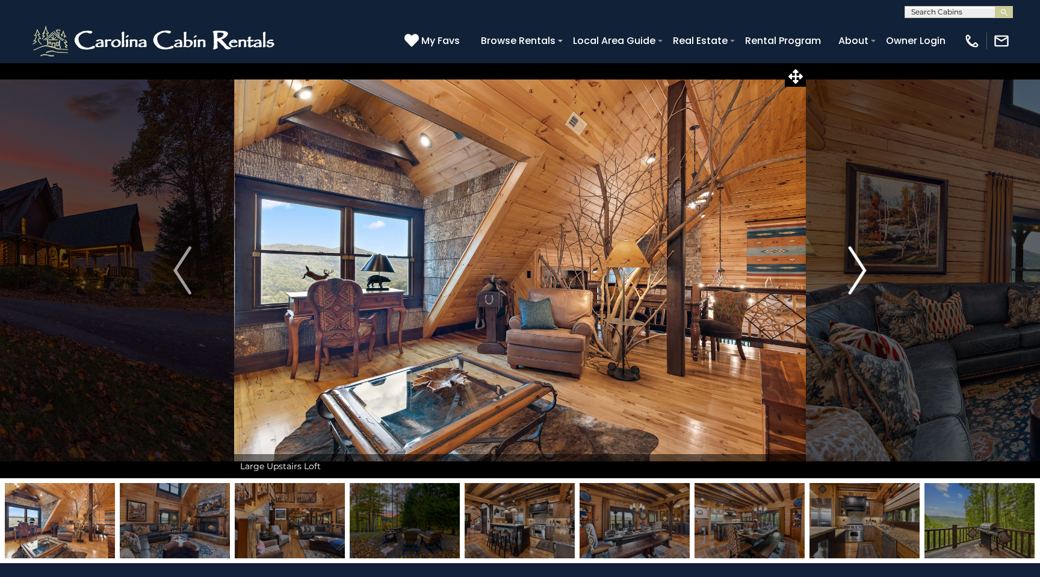
click at [857, 266] on img "Next" at bounding box center [858, 270] width 18 height 48
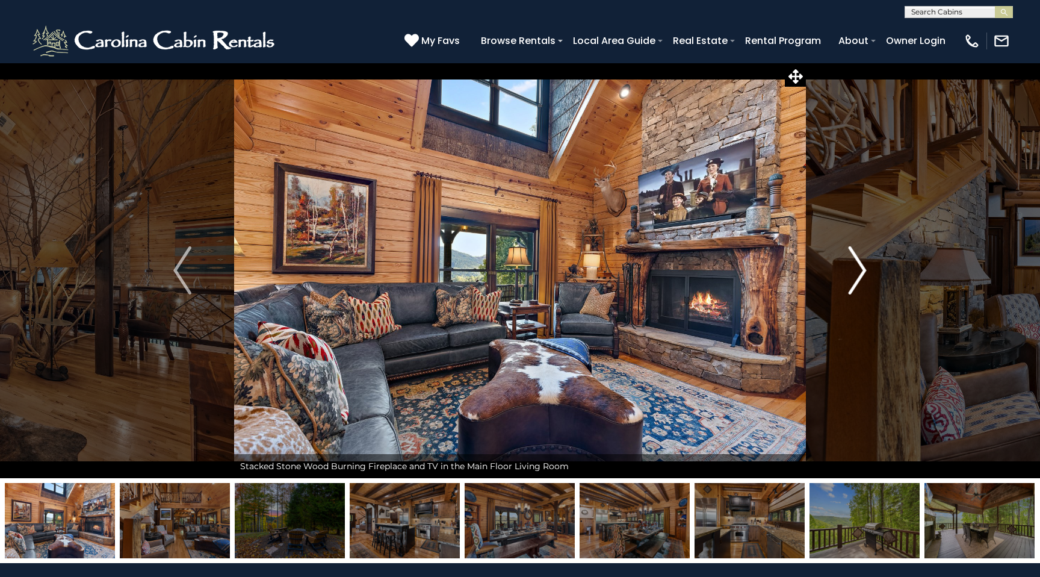
click at [857, 266] on img "Next" at bounding box center [858, 270] width 18 height 48
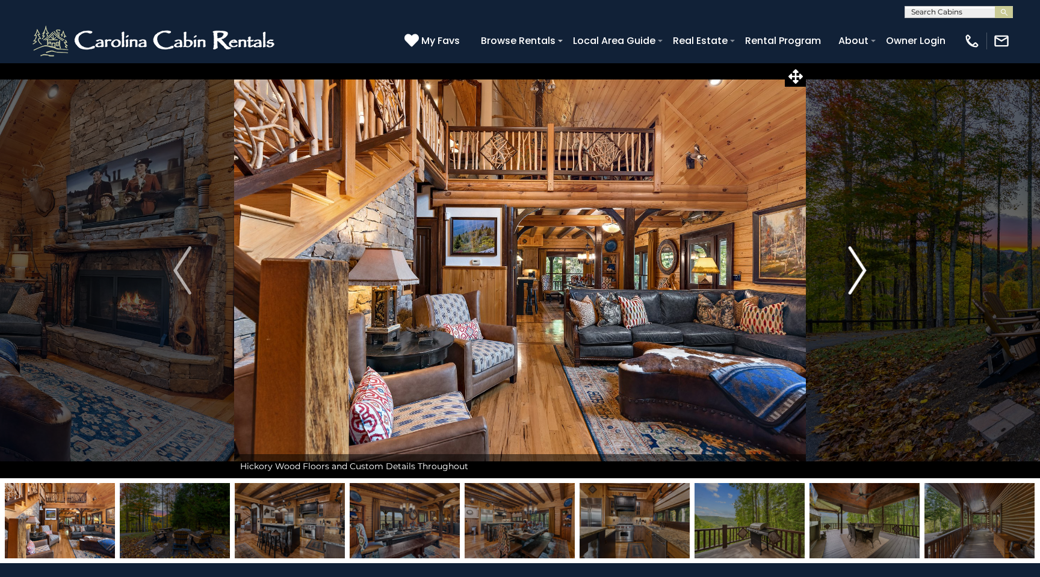
click at [858, 266] on img "Next" at bounding box center [858, 270] width 18 height 48
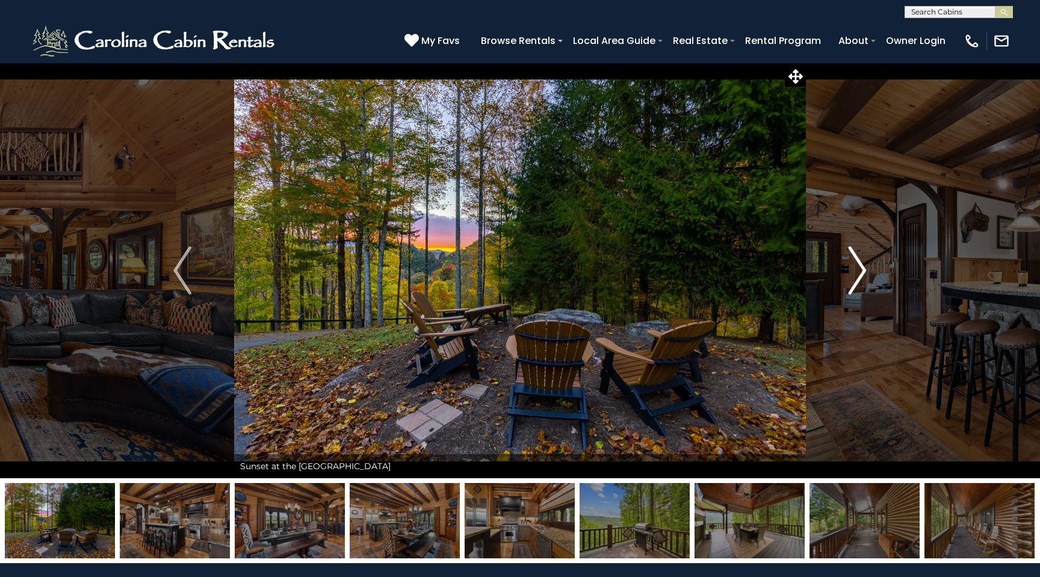
click at [858, 266] on img "Next" at bounding box center [858, 270] width 18 height 48
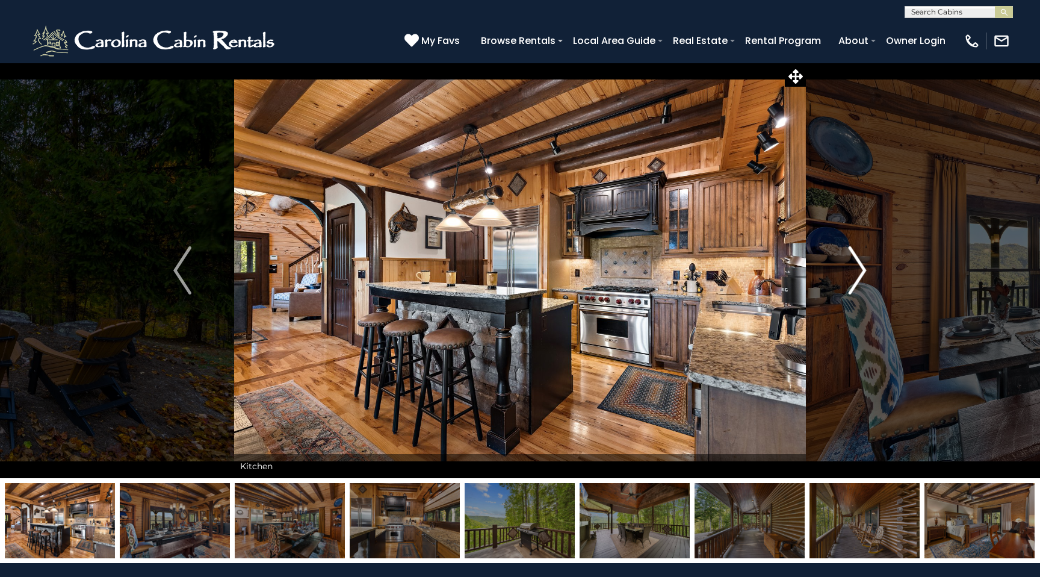
click at [858, 266] on img "Next" at bounding box center [858, 270] width 18 height 48
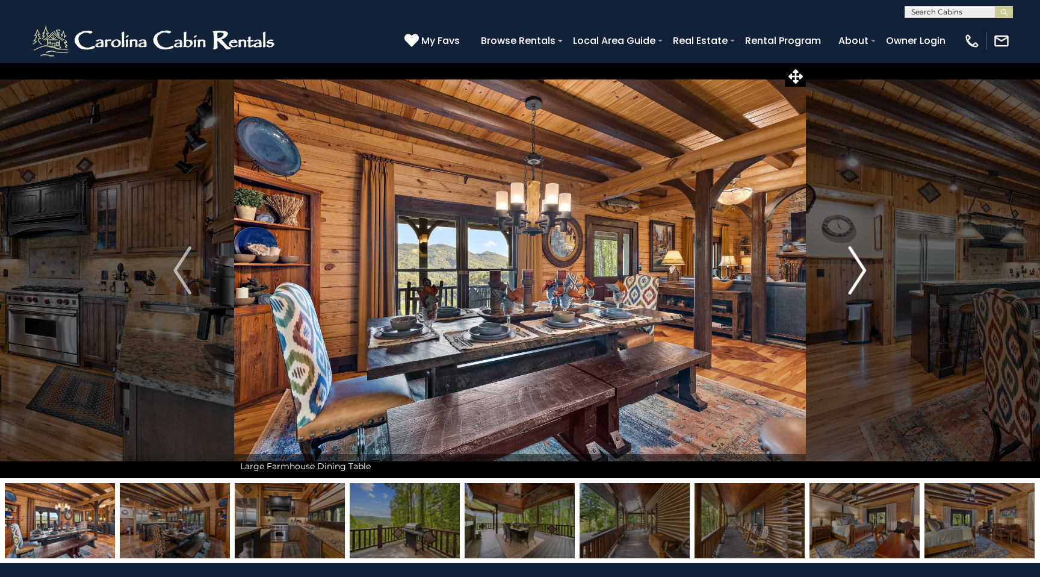
click at [858, 266] on img "Next" at bounding box center [858, 270] width 18 height 48
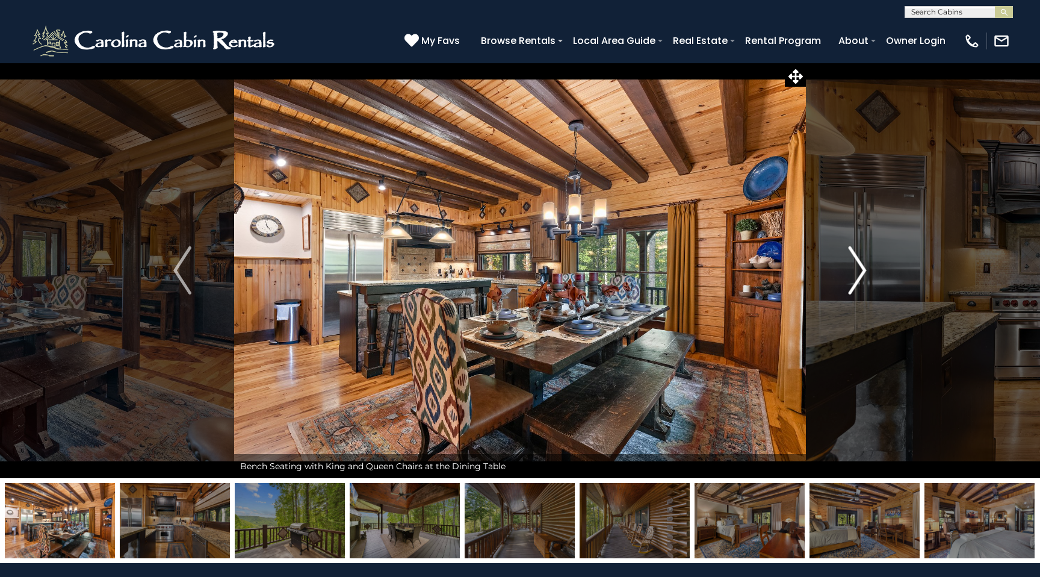
click at [858, 266] on img "Next" at bounding box center [858, 270] width 18 height 48
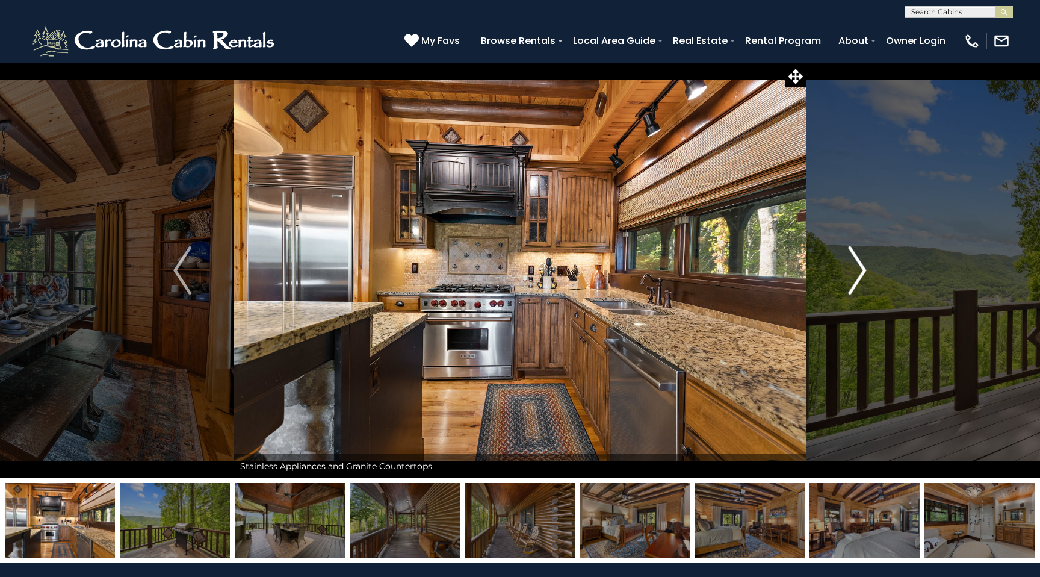
click at [858, 266] on img "Next" at bounding box center [858, 270] width 18 height 48
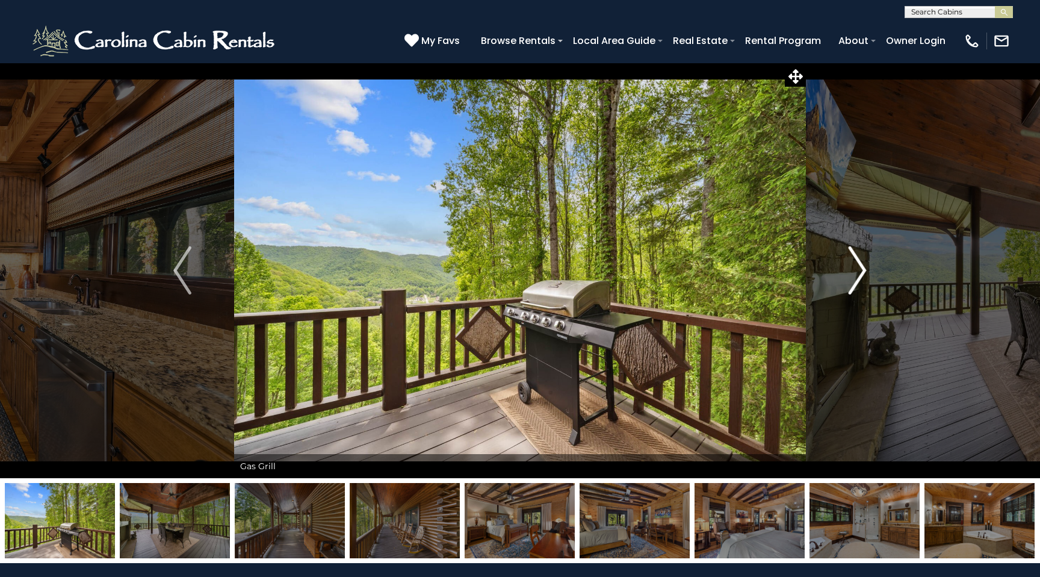
click at [858, 266] on img "Next" at bounding box center [858, 270] width 18 height 48
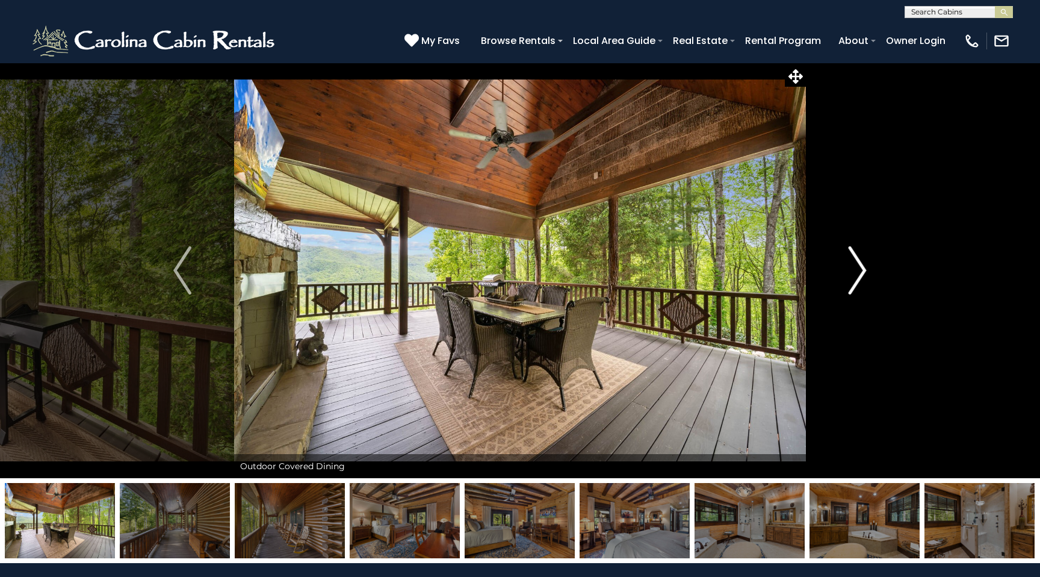
click at [858, 266] on img "Next" at bounding box center [858, 270] width 18 height 48
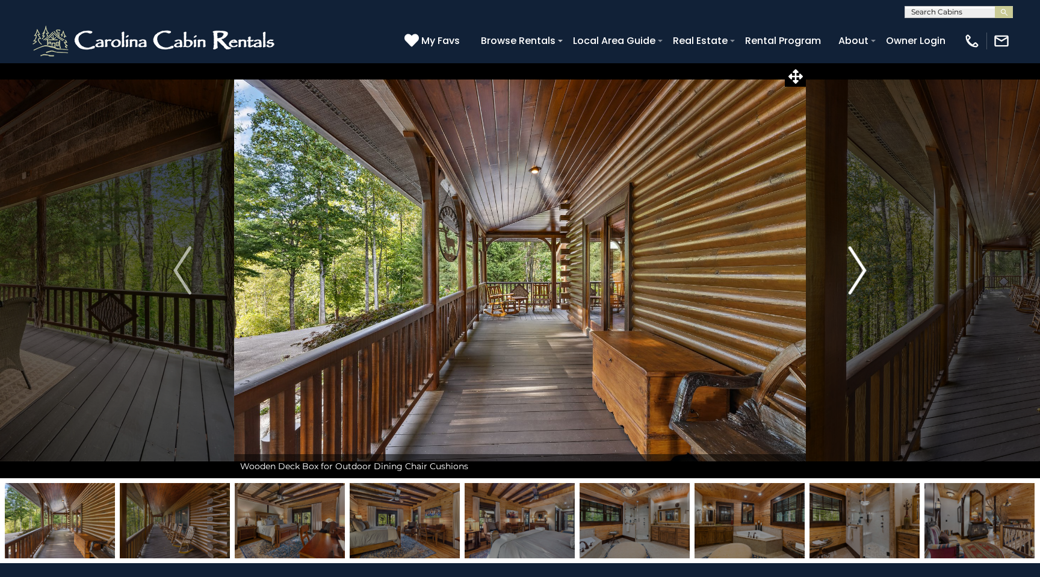
click at [858, 266] on img "Next" at bounding box center [858, 270] width 18 height 48
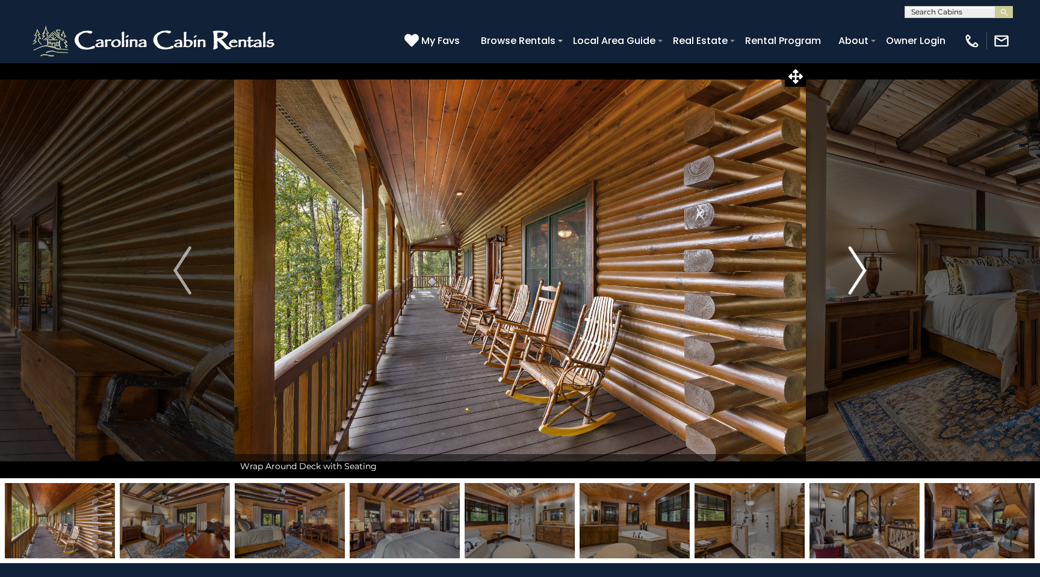
click at [858, 266] on img "Next" at bounding box center [858, 270] width 18 height 48
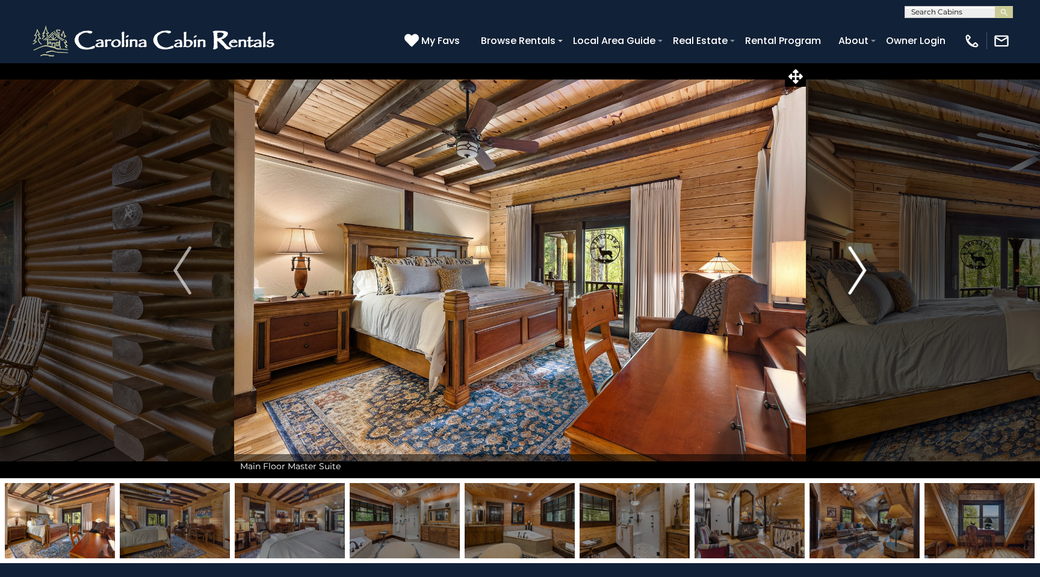
click at [858, 266] on img "Next" at bounding box center [858, 270] width 18 height 48
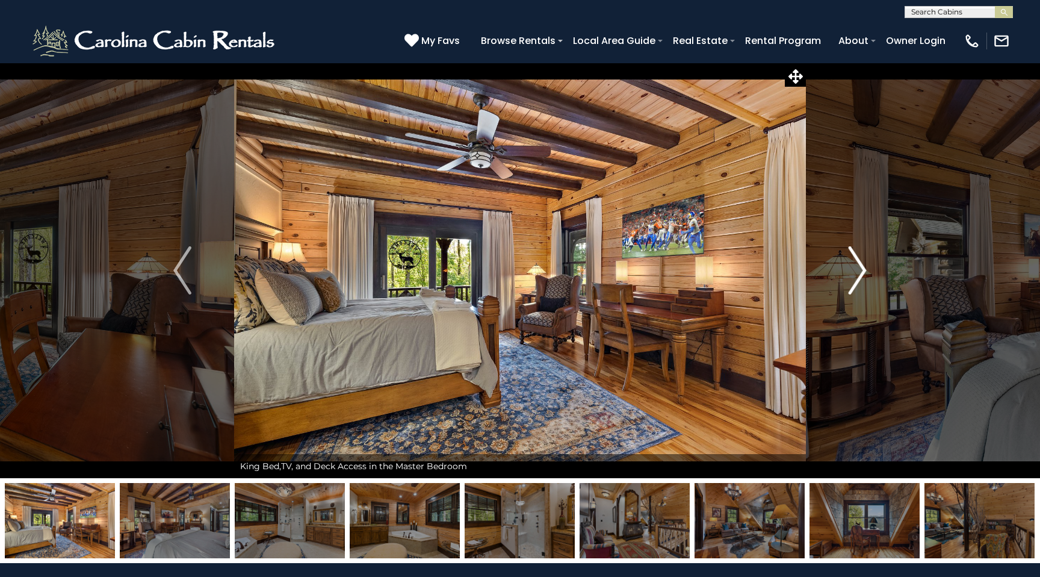
click at [857, 266] on img "Next" at bounding box center [858, 270] width 18 height 48
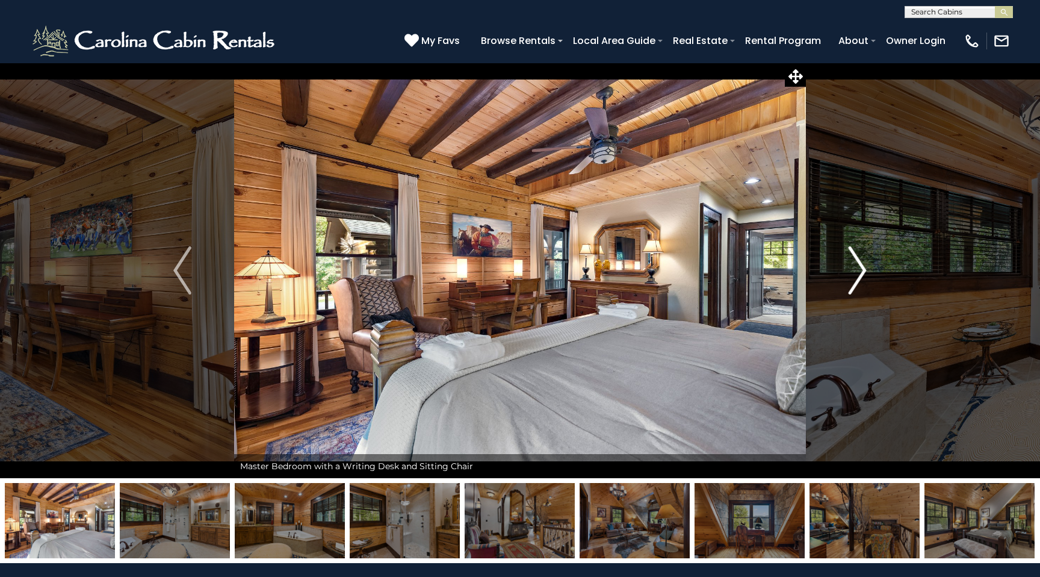
click at [857, 267] on img "Next" at bounding box center [858, 270] width 18 height 48
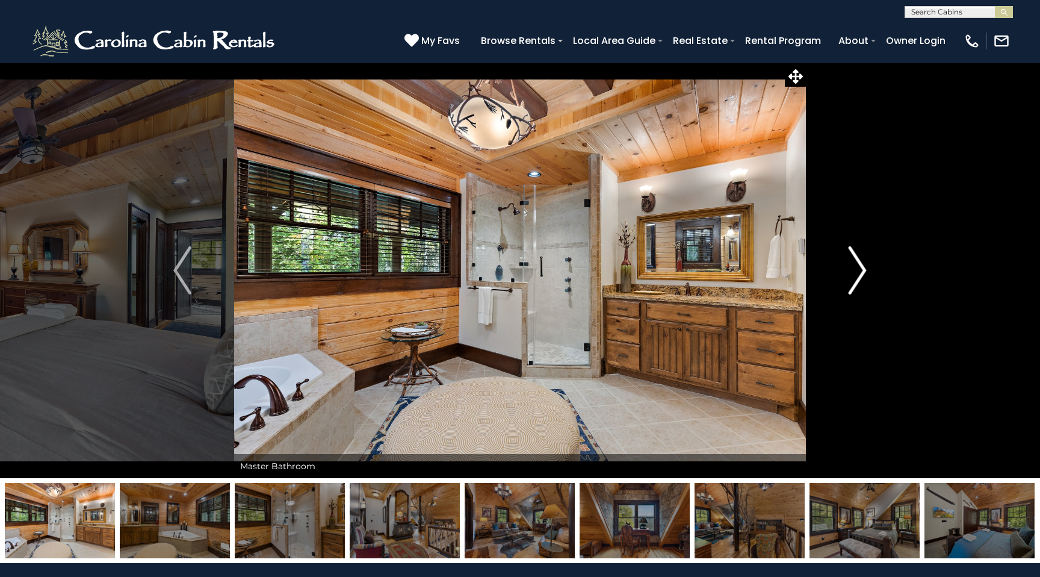
click at [857, 267] on img "Next" at bounding box center [858, 270] width 18 height 48
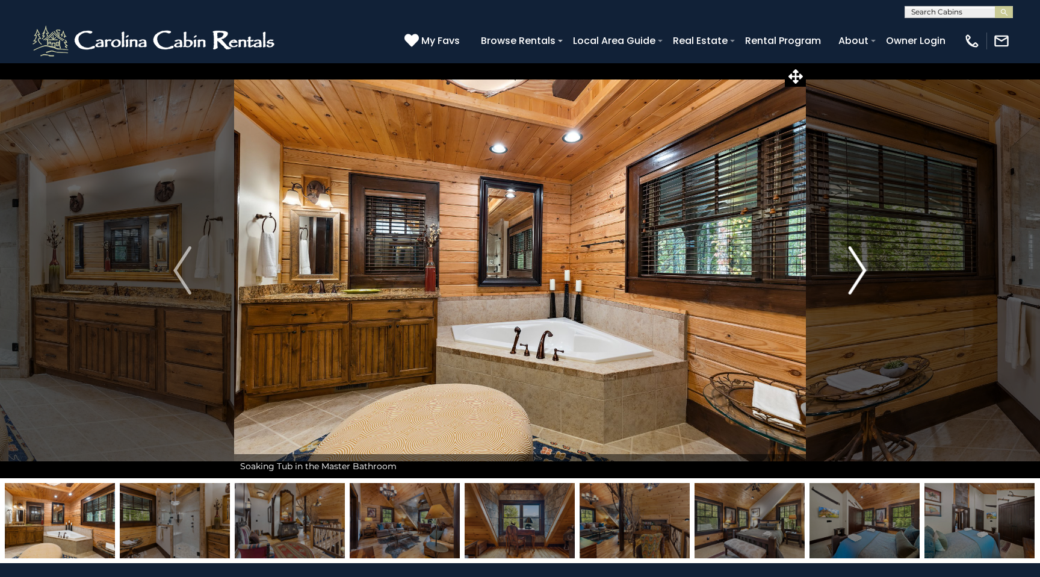
click at [857, 267] on img "Next" at bounding box center [858, 270] width 18 height 48
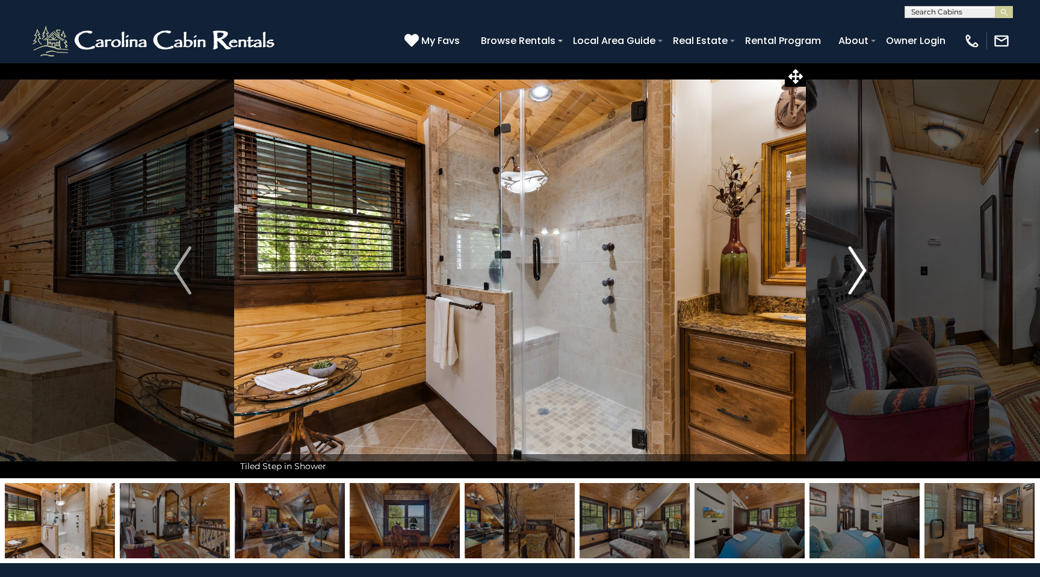
click at [857, 267] on img "Next" at bounding box center [858, 270] width 18 height 48
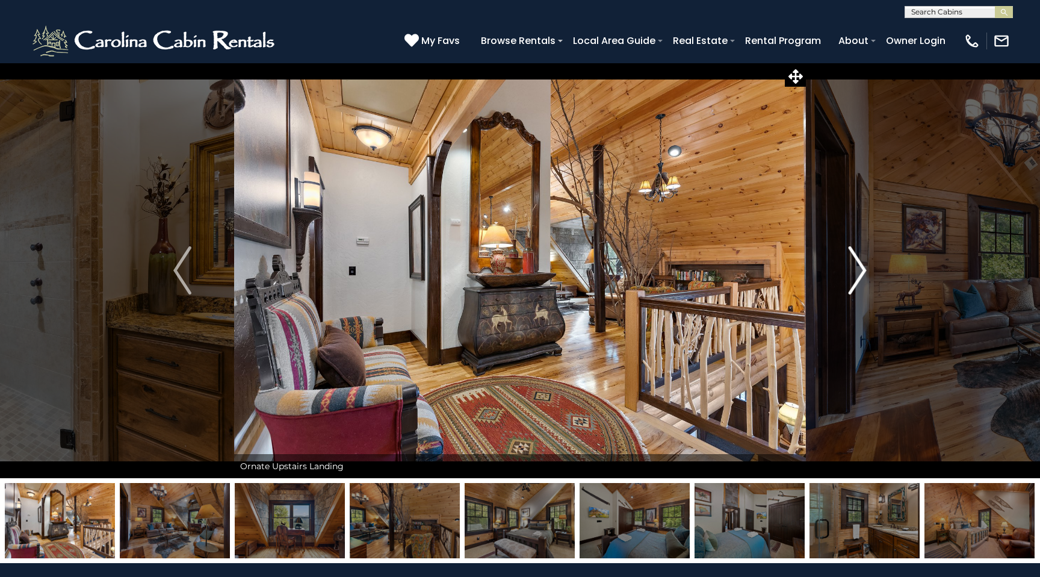
click at [857, 267] on img "Next" at bounding box center [858, 270] width 18 height 48
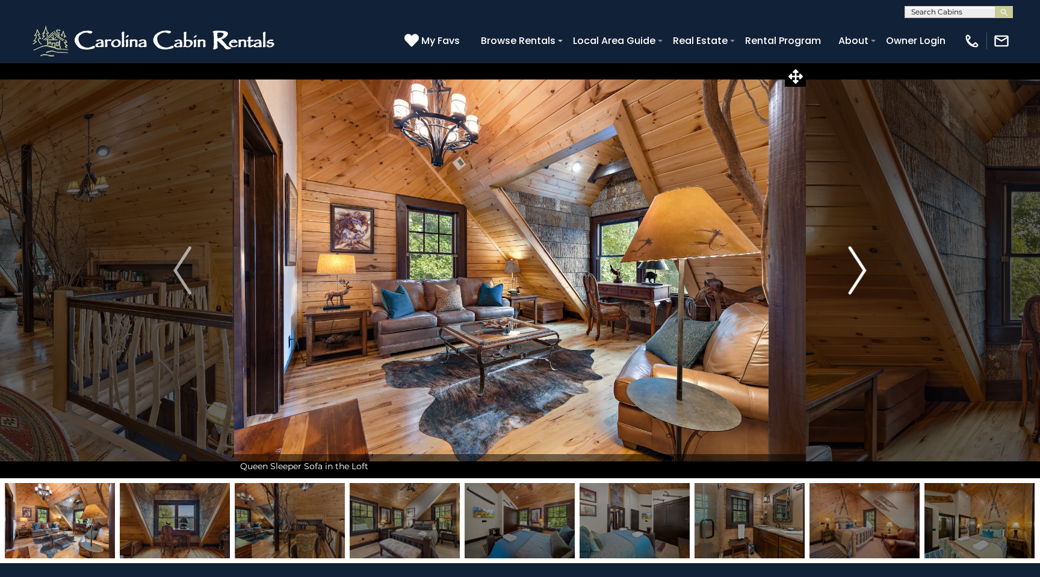
click at [857, 267] on img "Next" at bounding box center [858, 270] width 18 height 48
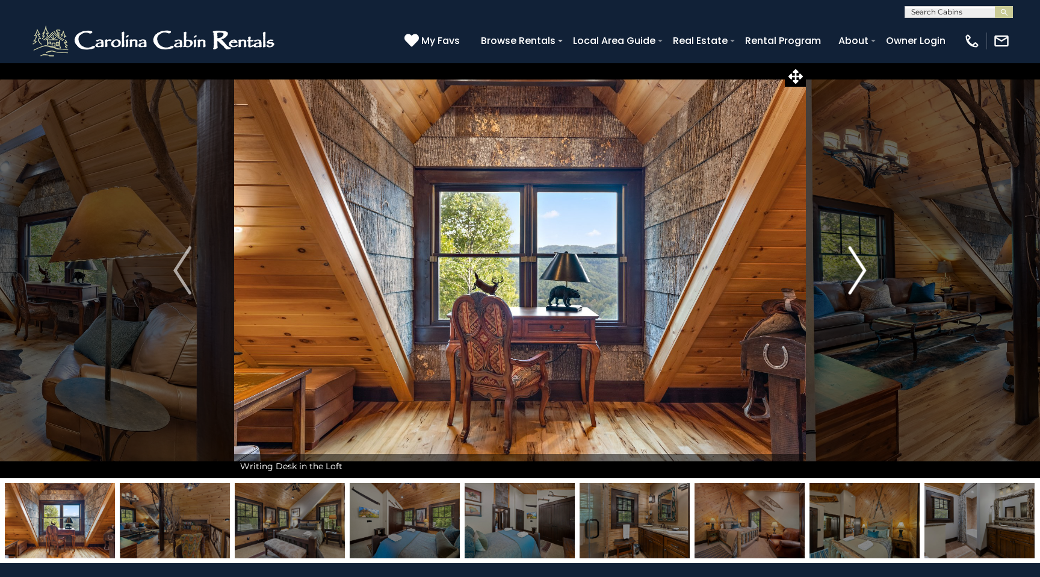
click at [857, 267] on img "Next" at bounding box center [858, 270] width 18 height 48
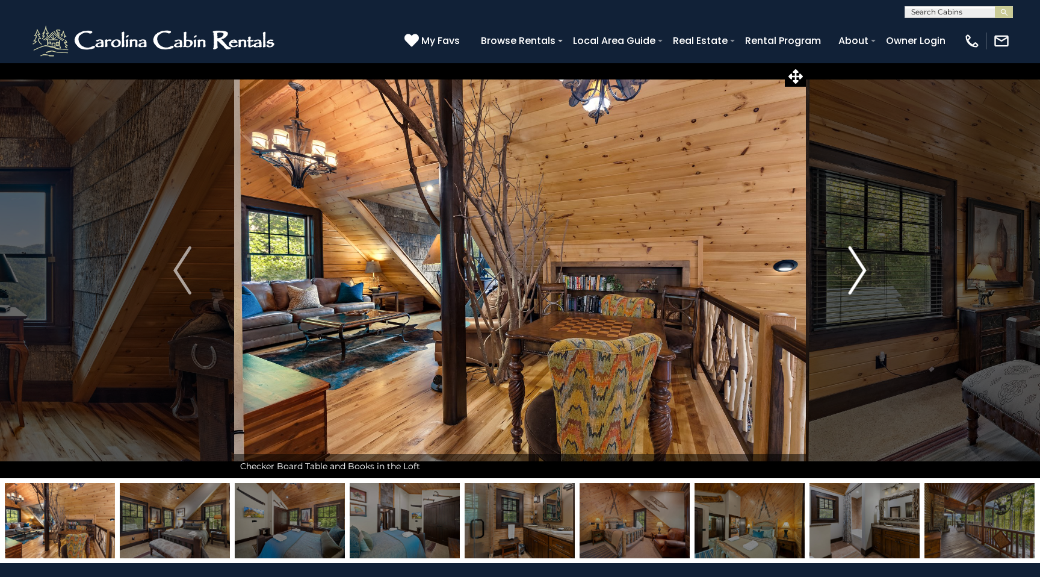
click at [857, 267] on img "Next" at bounding box center [858, 270] width 18 height 48
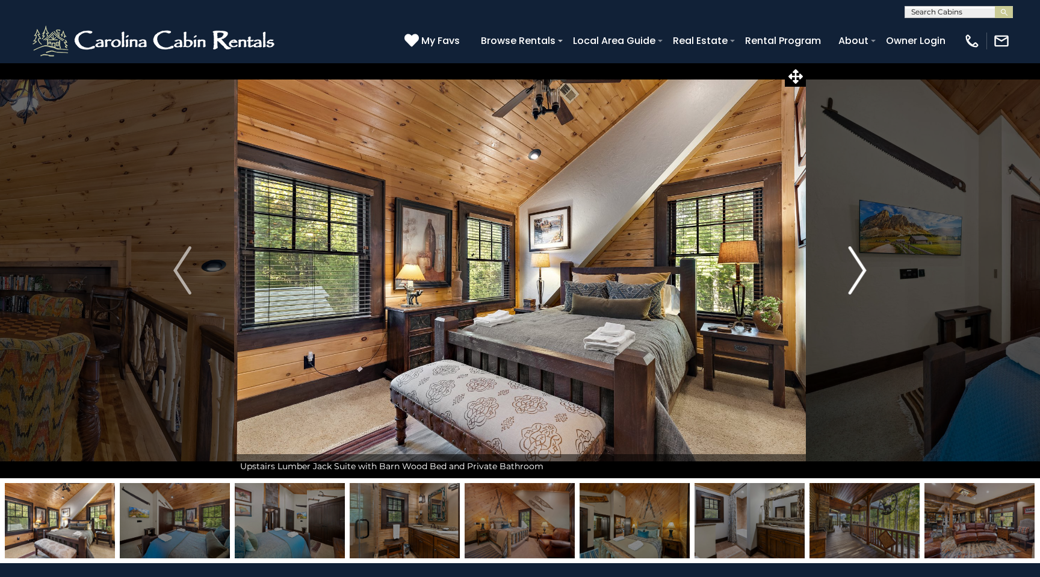
click at [857, 267] on img "Next" at bounding box center [858, 270] width 18 height 48
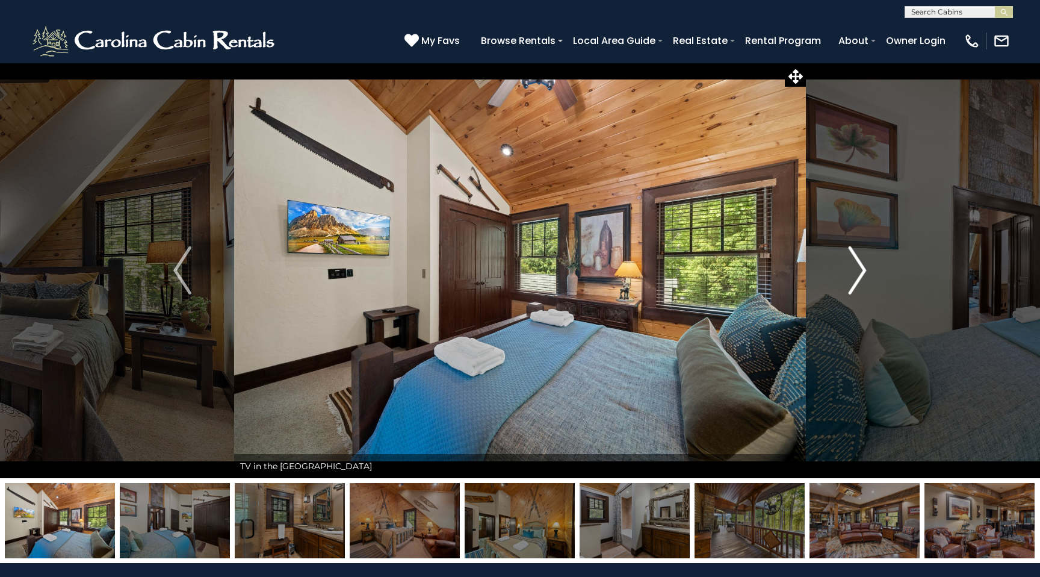
click at [857, 267] on img "Next" at bounding box center [858, 270] width 18 height 48
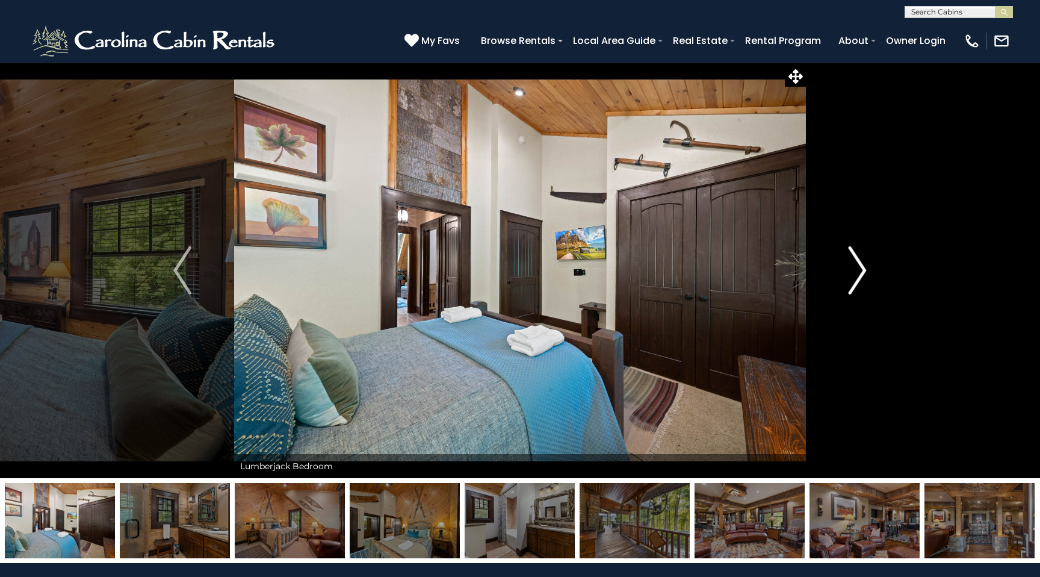
click at [857, 267] on img "Next" at bounding box center [858, 270] width 18 height 48
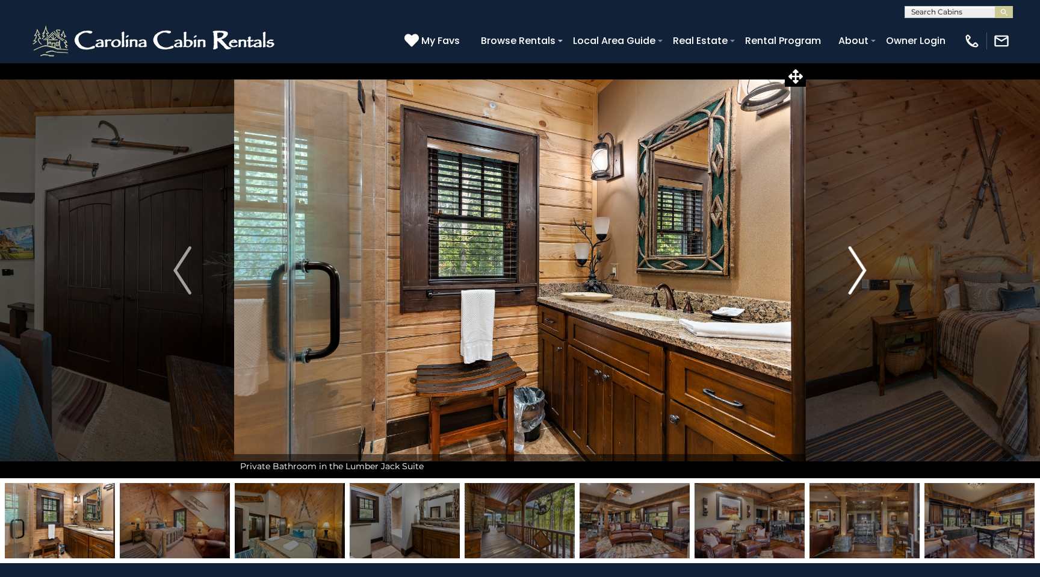
click at [857, 267] on img "Next" at bounding box center [858, 270] width 18 height 48
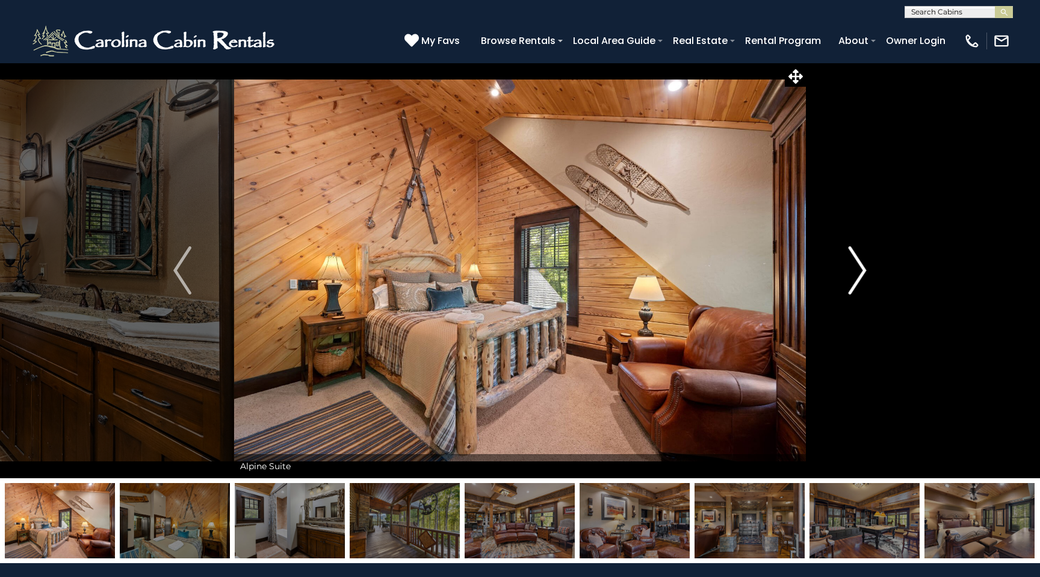
click at [857, 267] on img "Next" at bounding box center [858, 270] width 18 height 48
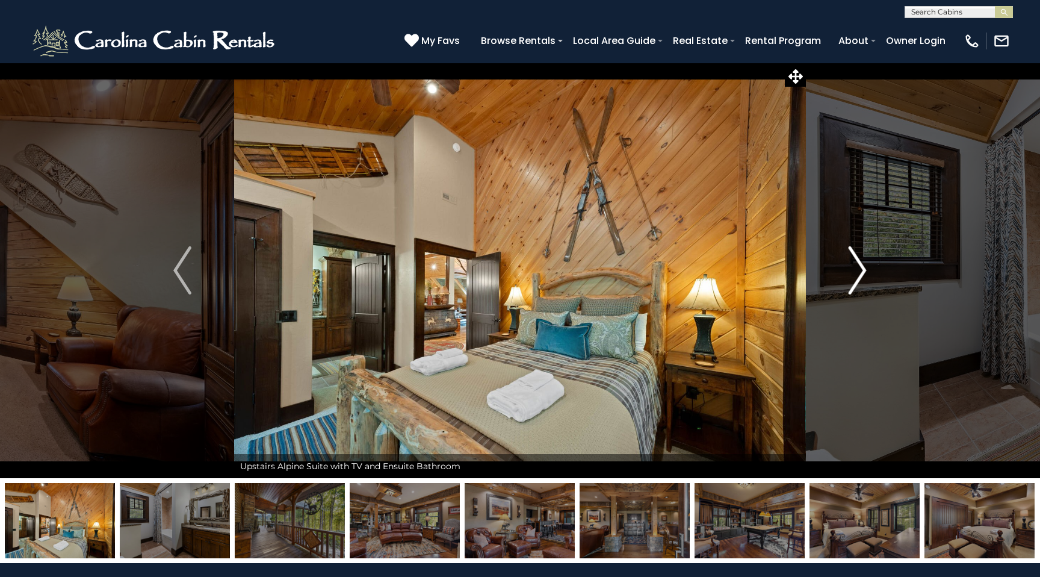
click at [857, 267] on img "Next" at bounding box center [858, 270] width 18 height 48
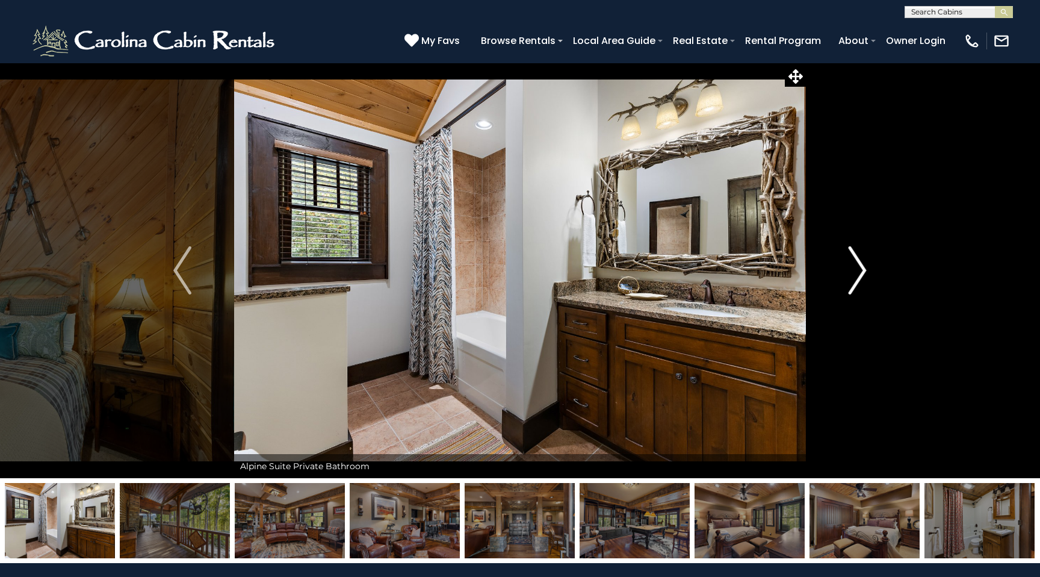
click at [857, 267] on img "Next" at bounding box center [858, 270] width 18 height 48
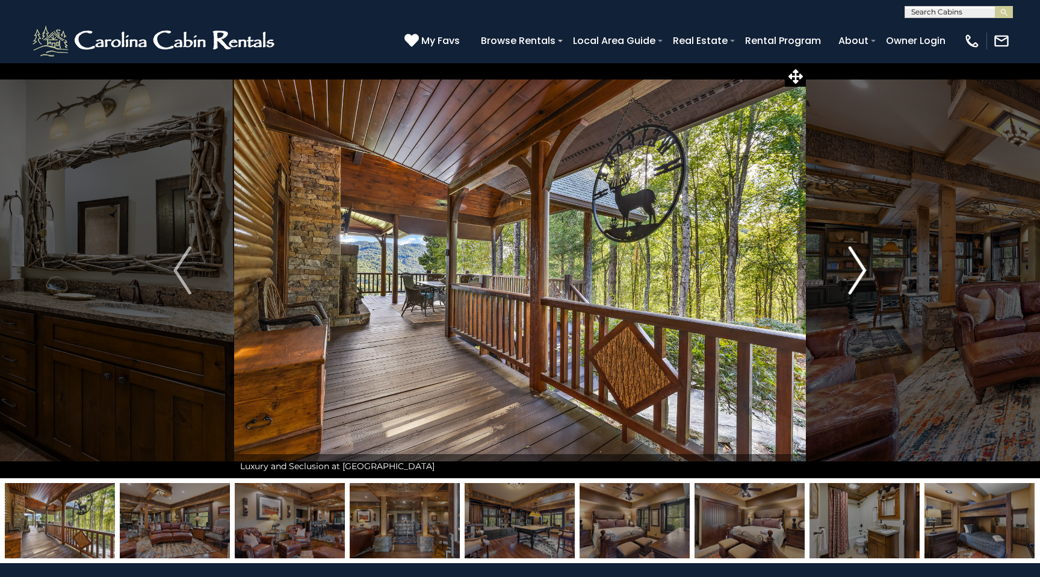
click at [857, 270] on img "Next" at bounding box center [858, 270] width 18 height 48
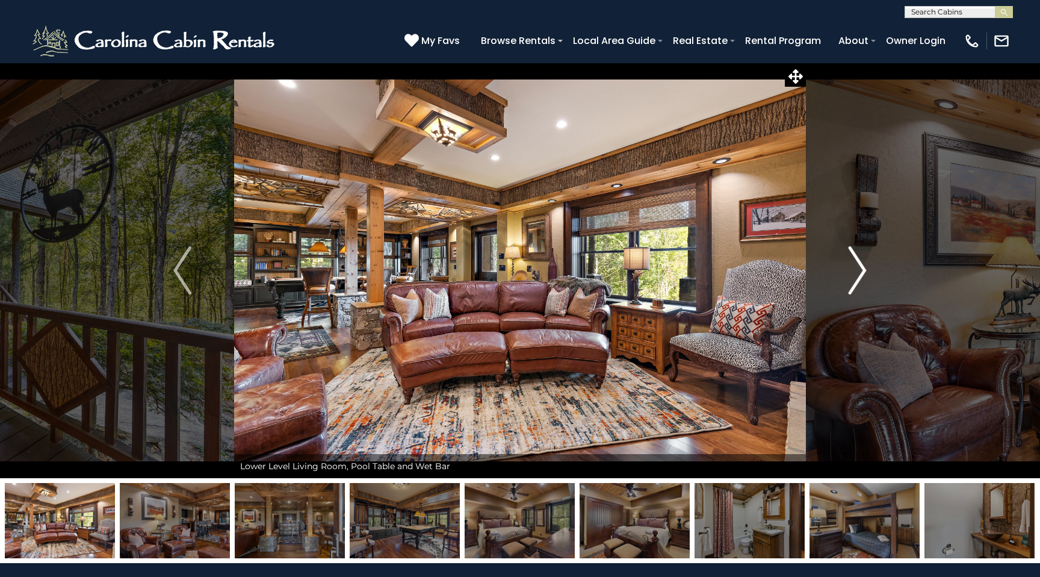
click at [857, 270] on img "Next" at bounding box center [858, 270] width 18 height 48
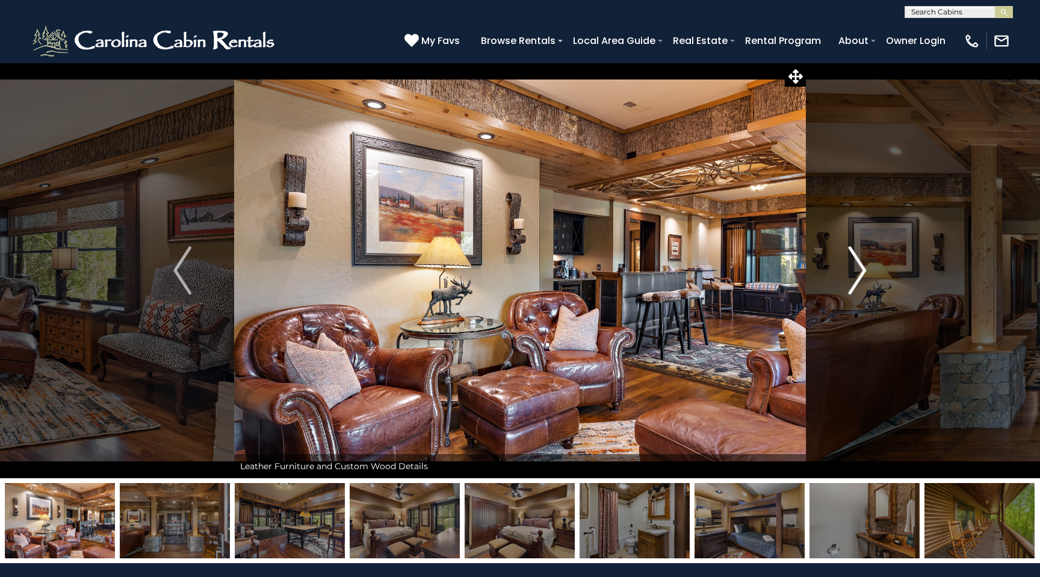
click at [857, 270] on img "Next" at bounding box center [858, 270] width 18 height 48
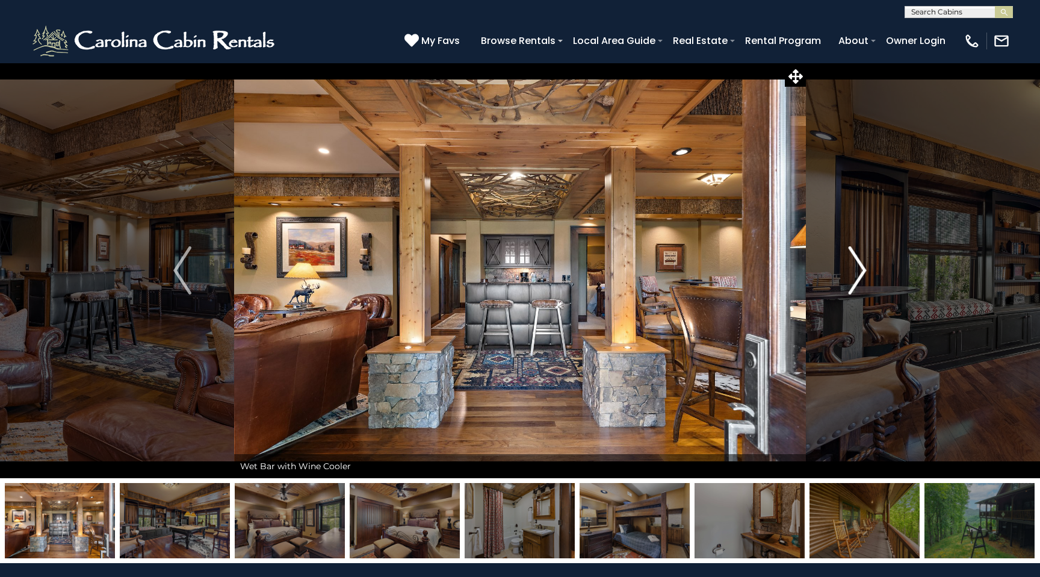
click at [857, 270] on img "Next" at bounding box center [858, 270] width 18 height 48
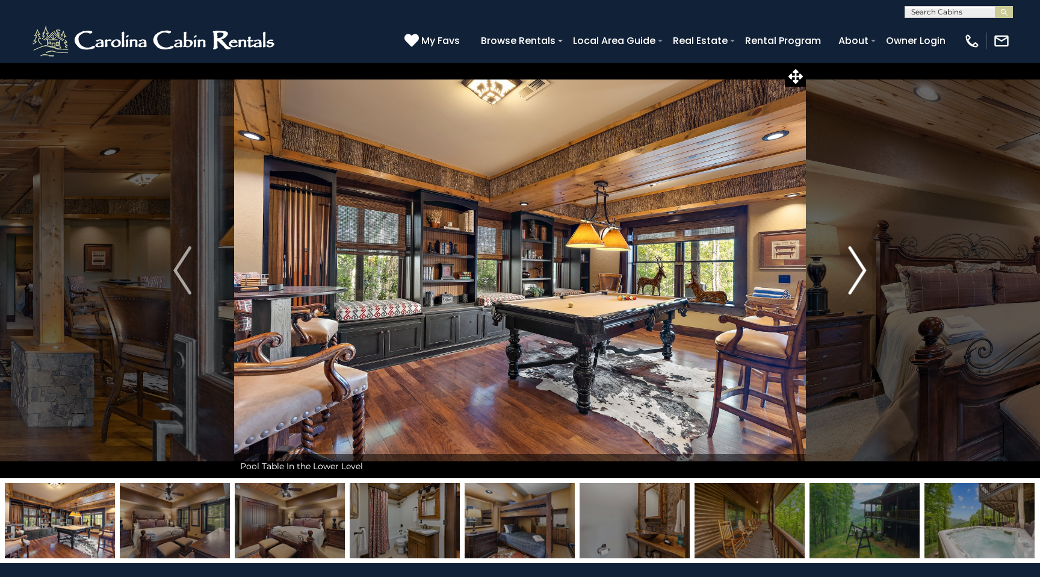
click at [857, 270] on img "Next" at bounding box center [858, 270] width 18 height 48
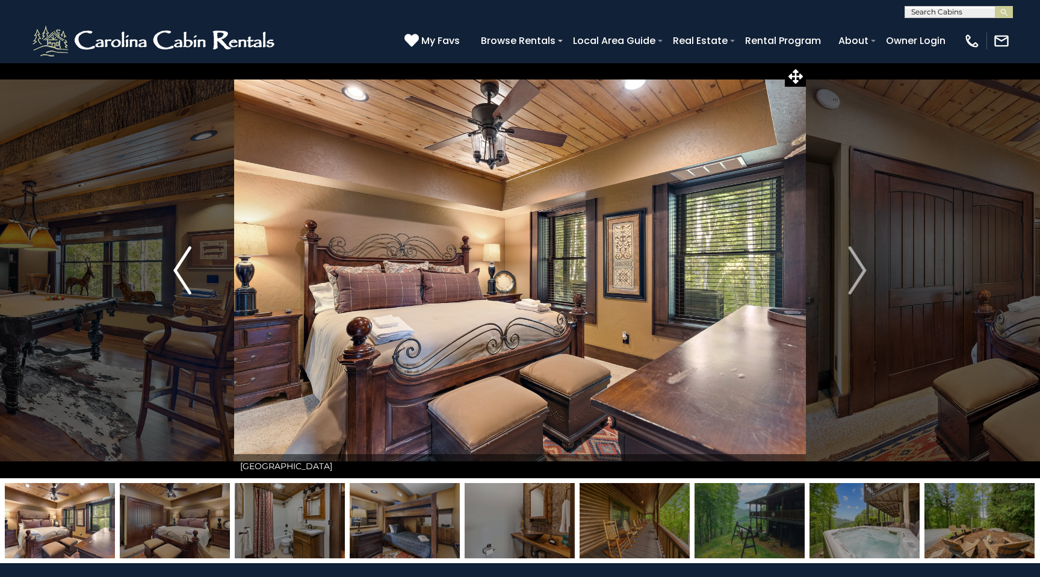
click at [173, 262] on img "Previous" at bounding box center [182, 270] width 18 height 48
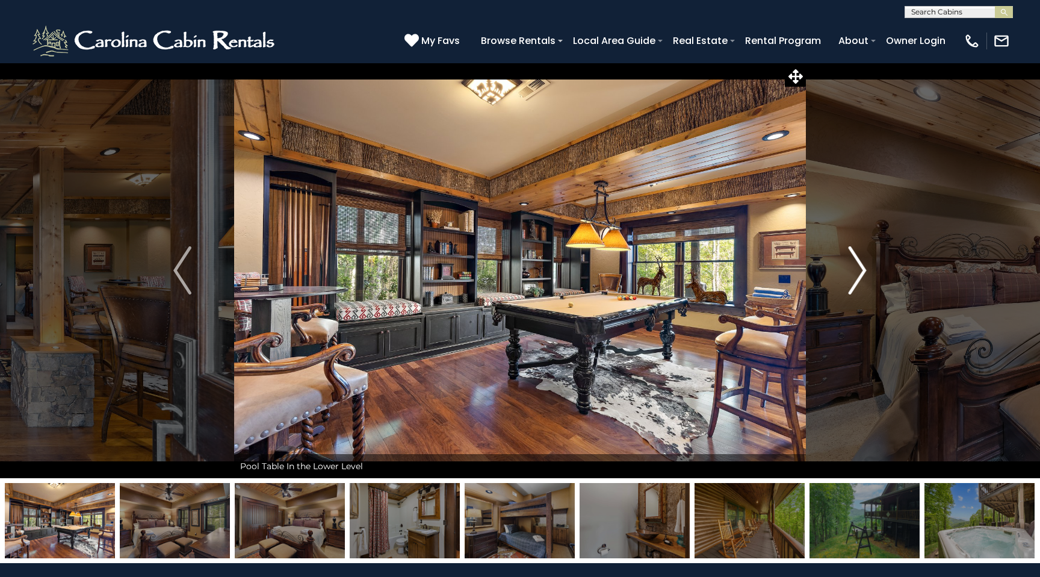
click at [843, 275] on button "Next" at bounding box center [858, 270] width 104 height 415
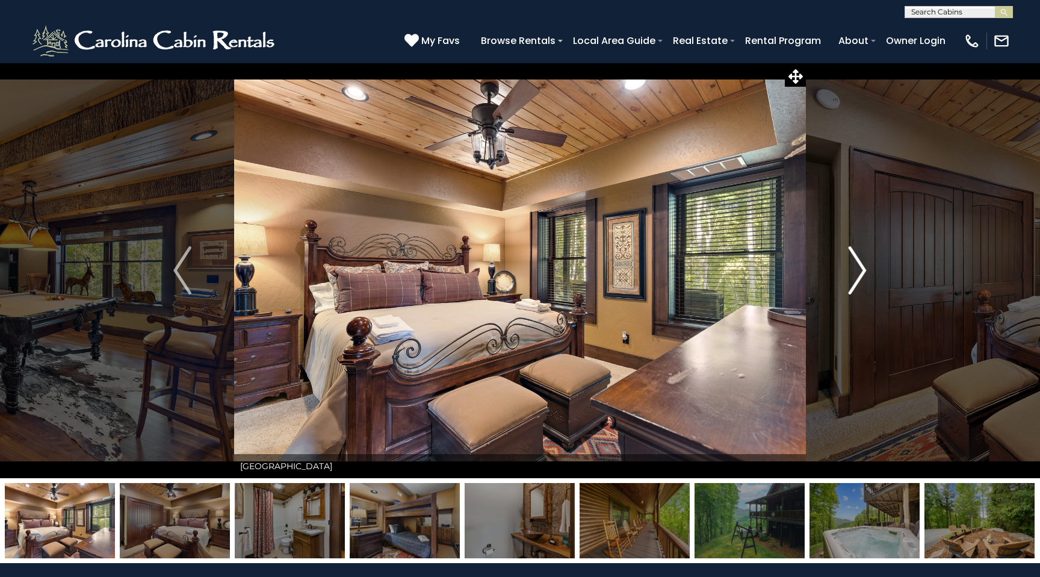
click at [843, 278] on button "Next" at bounding box center [858, 270] width 104 height 415
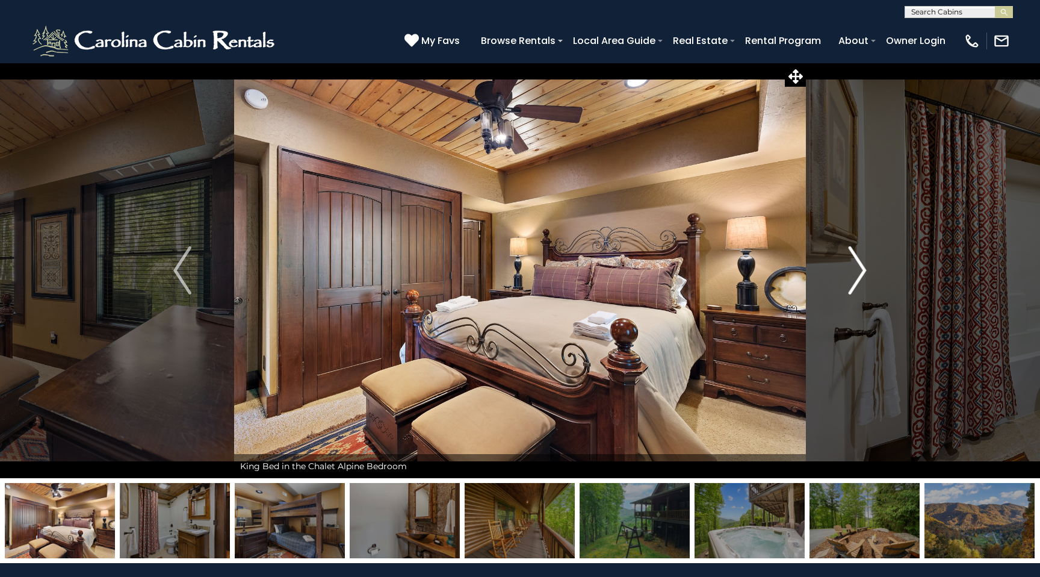
click at [843, 278] on button "Next" at bounding box center [858, 270] width 104 height 415
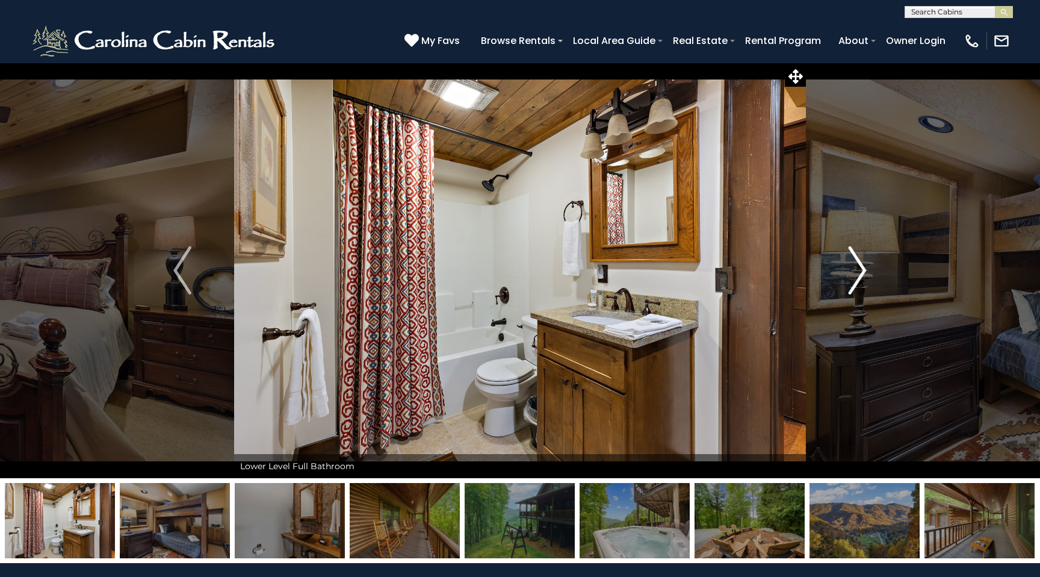
click at [849, 276] on img "Next" at bounding box center [858, 270] width 18 height 48
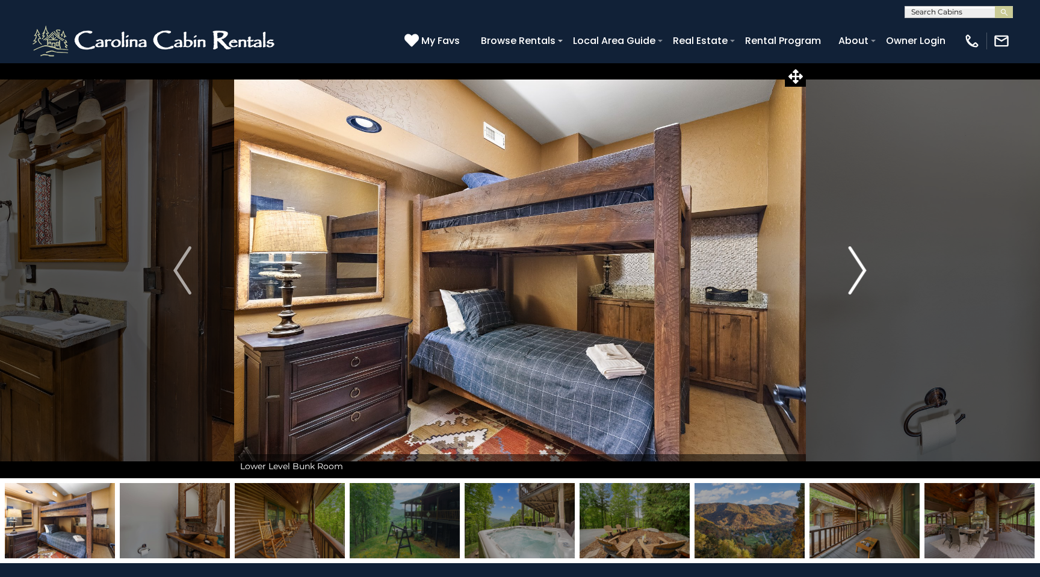
click at [849, 276] on img "Next" at bounding box center [858, 270] width 18 height 48
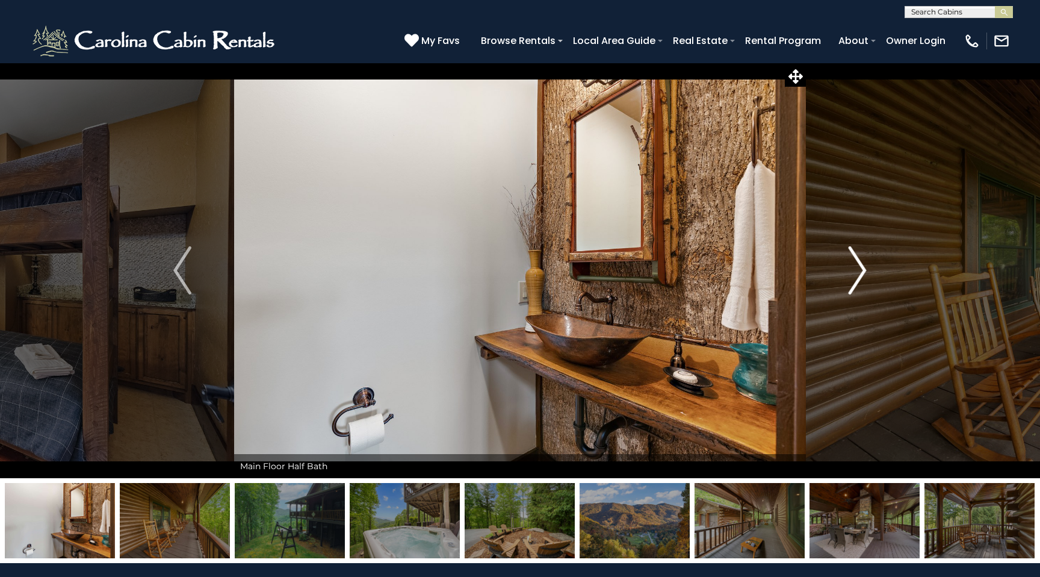
click at [850, 273] on img "Next" at bounding box center [858, 270] width 18 height 48
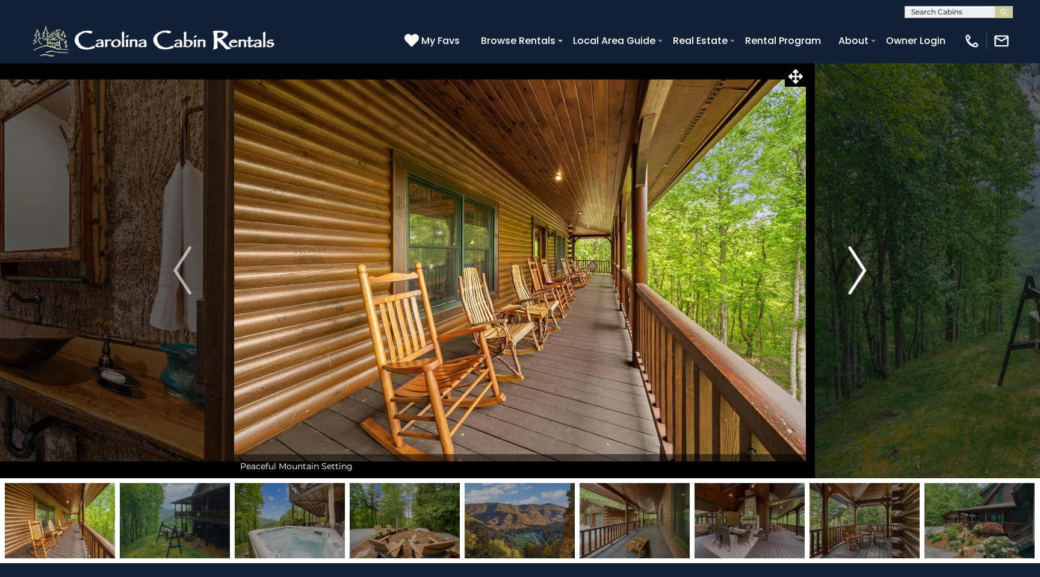
click at [850, 273] on img "Next" at bounding box center [858, 270] width 18 height 48
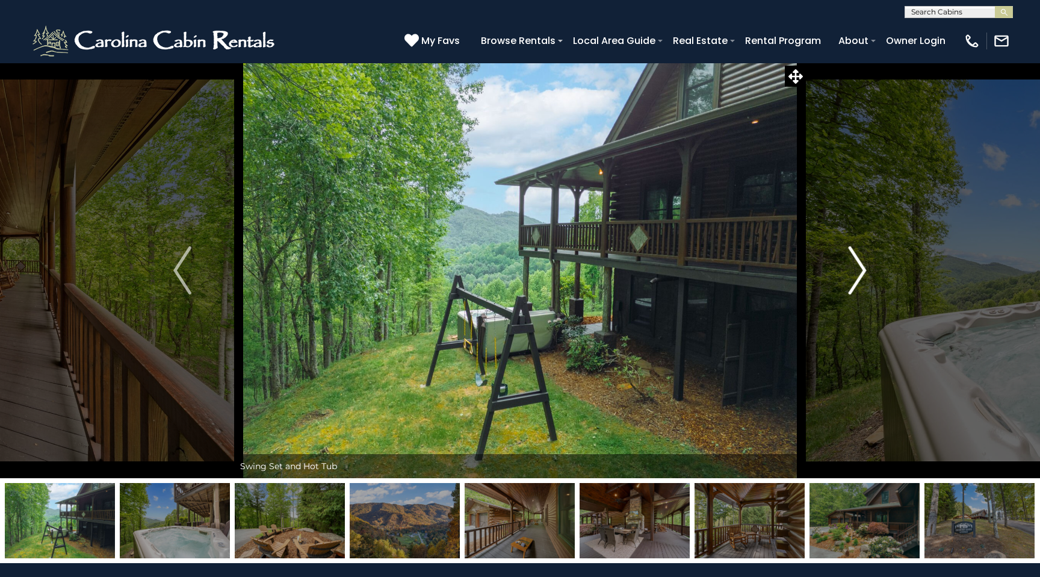
click at [850, 273] on img "Next" at bounding box center [858, 270] width 18 height 48
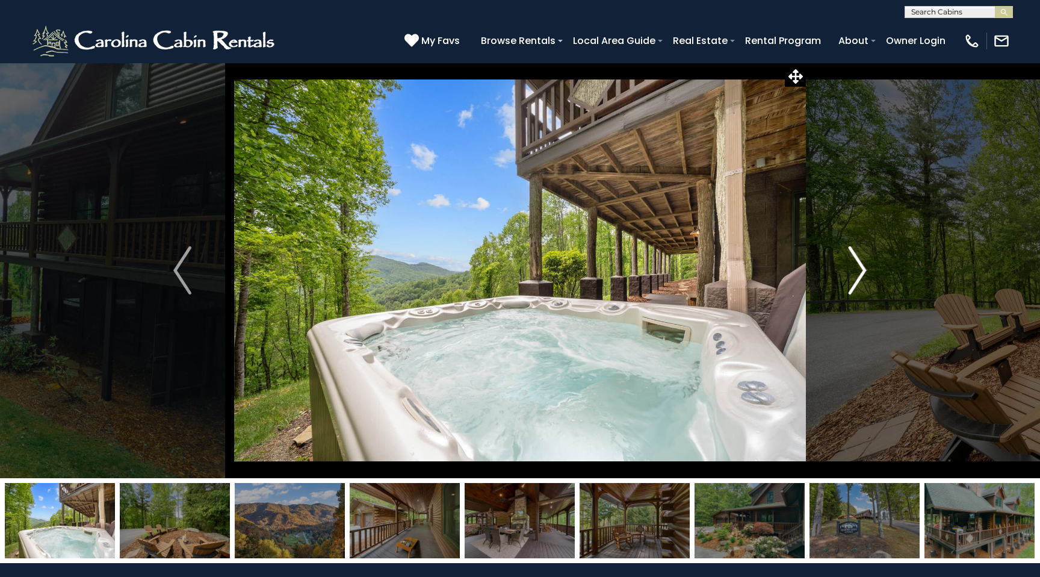
click at [850, 273] on img "Next" at bounding box center [858, 270] width 18 height 48
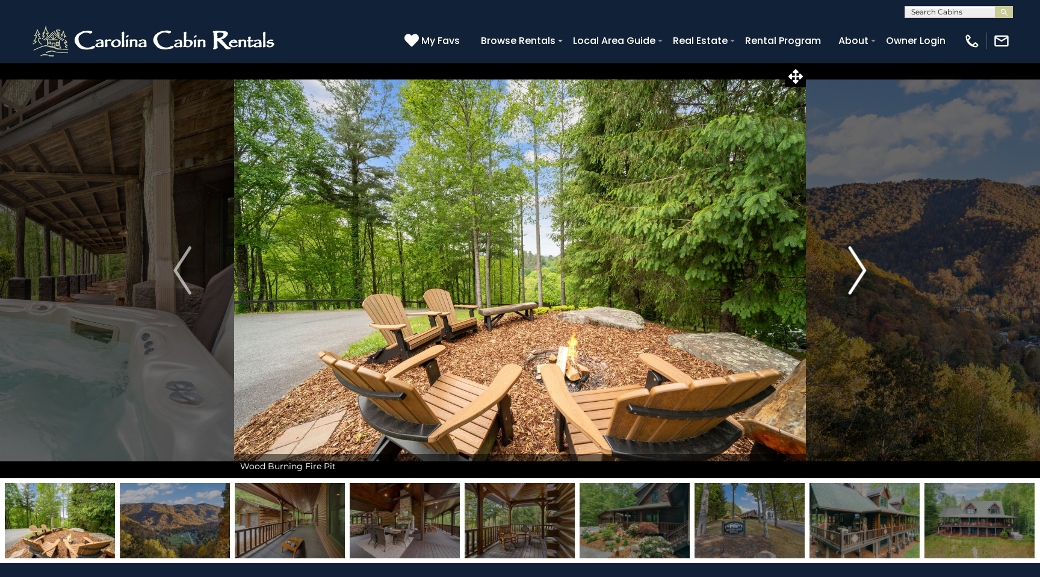
click at [850, 273] on img "Next" at bounding box center [858, 270] width 18 height 48
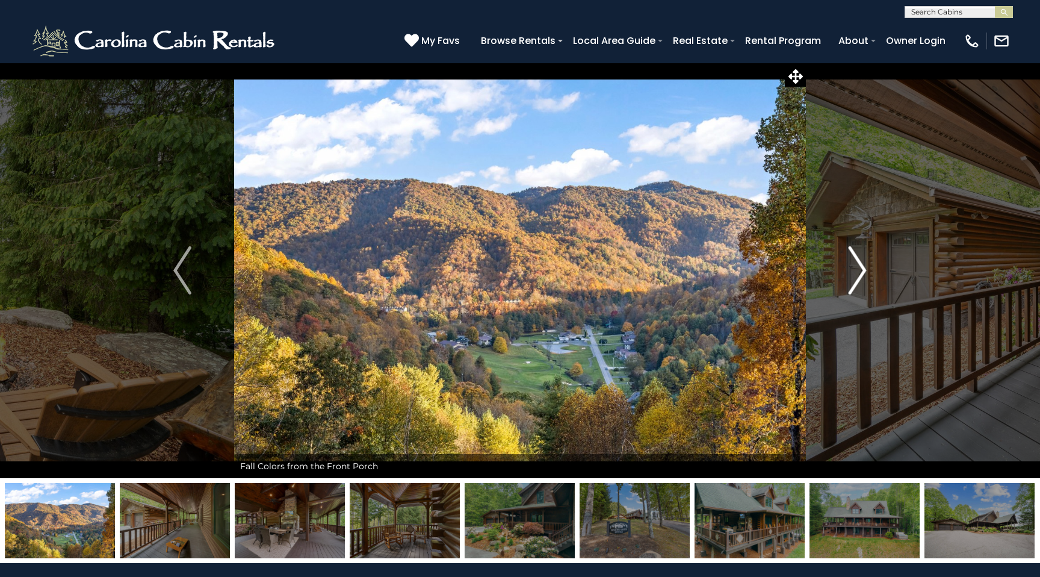
click at [850, 273] on img "Next" at bounding box center [858, 270] width 18 height 48
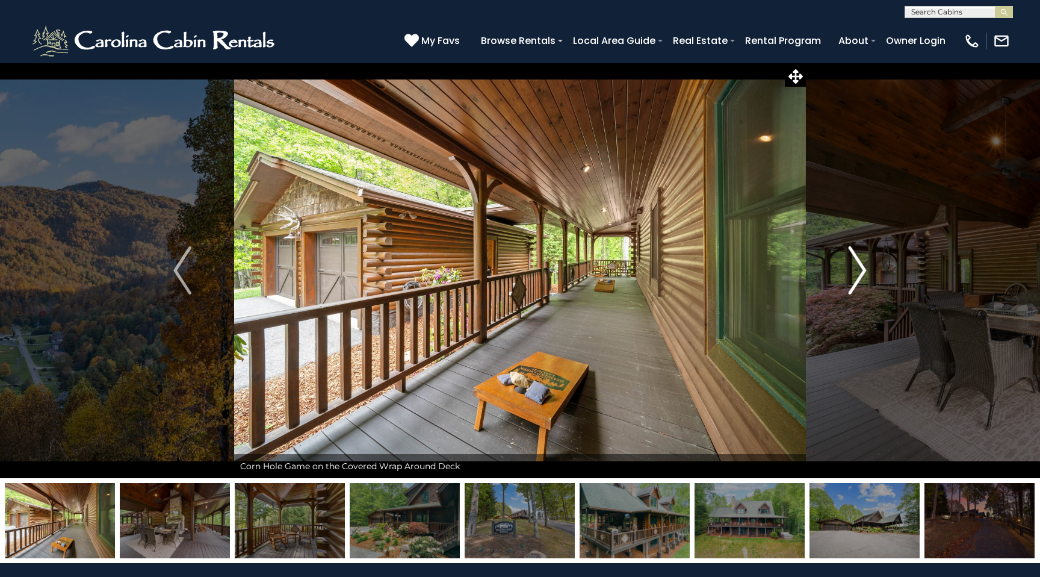
click at [850, 273] on img "Next" at bounding box center [858, 270] width 18 height 48
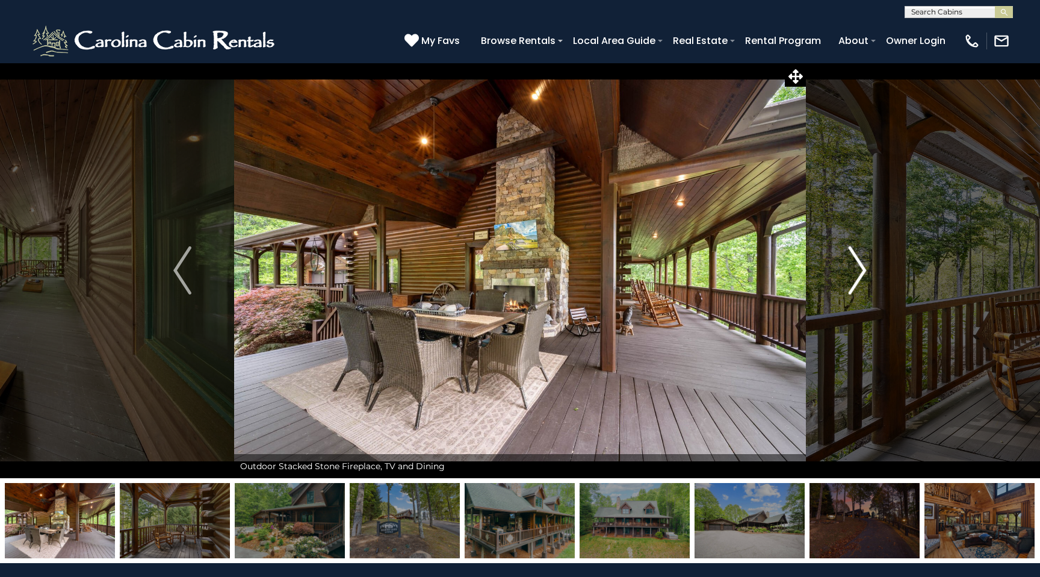
click at [850, 273] on img "Next" at bounding box center [858, 270] width 18 height 48
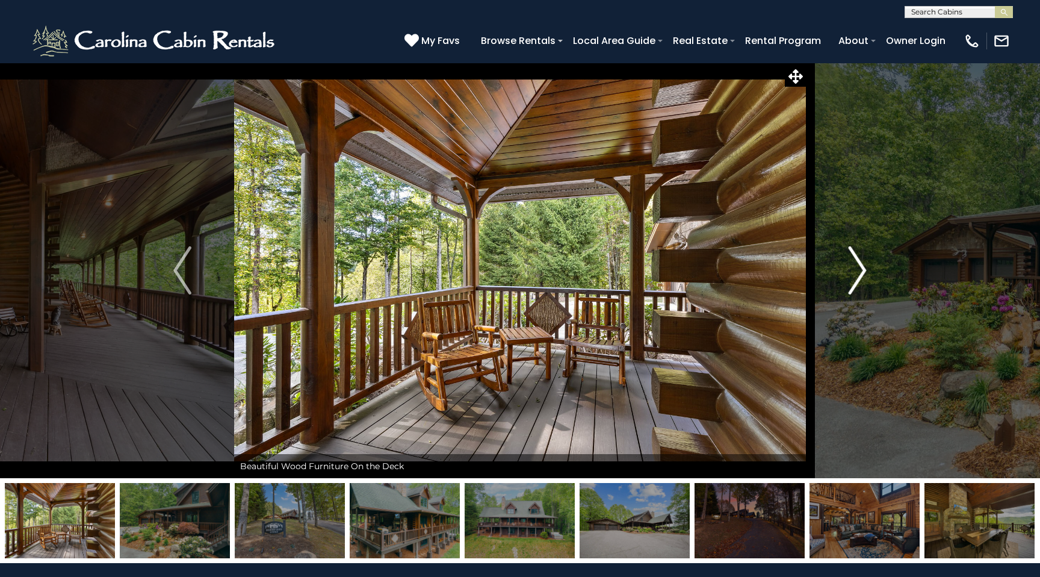
click at [850, 273] on img "Next" at bounding box center [858, 270] width 18 height 48
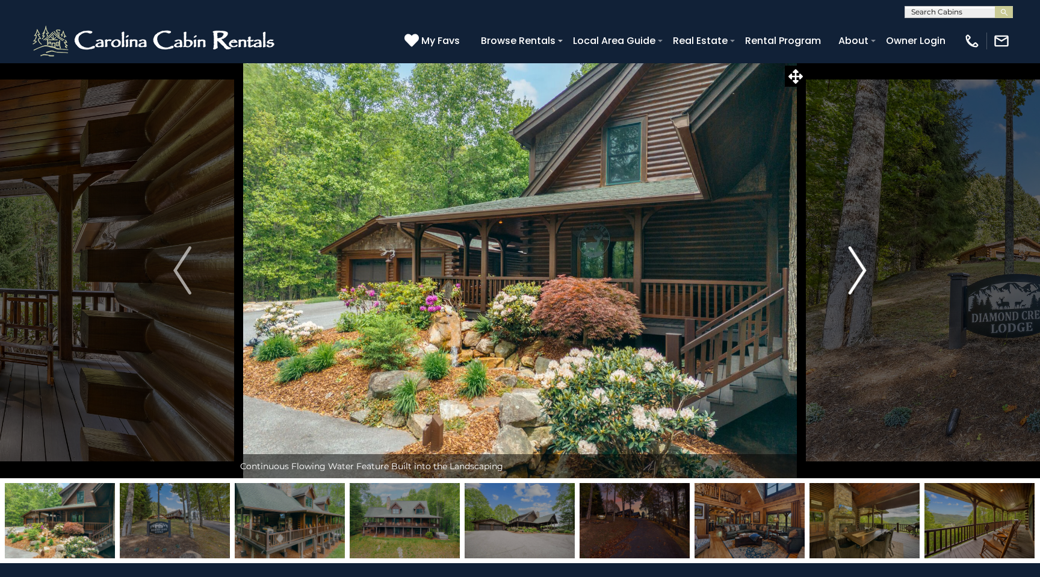
click at [850, 273] on img "Next" at bounding box center [858, 270] width 18 height 48
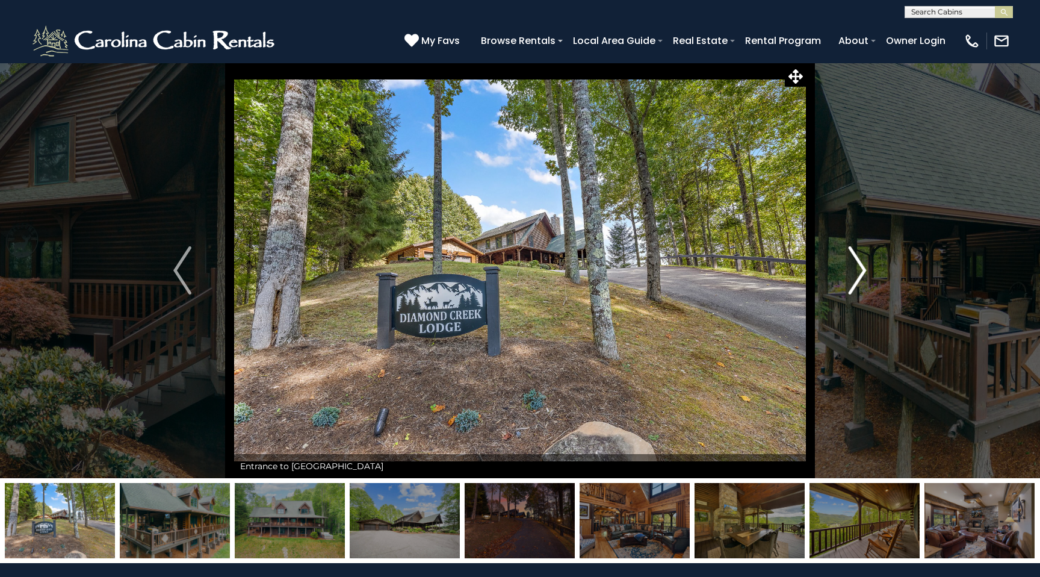
click at [850, 273] on img "Next" at bounding box center [858, 270] width 18 height 48
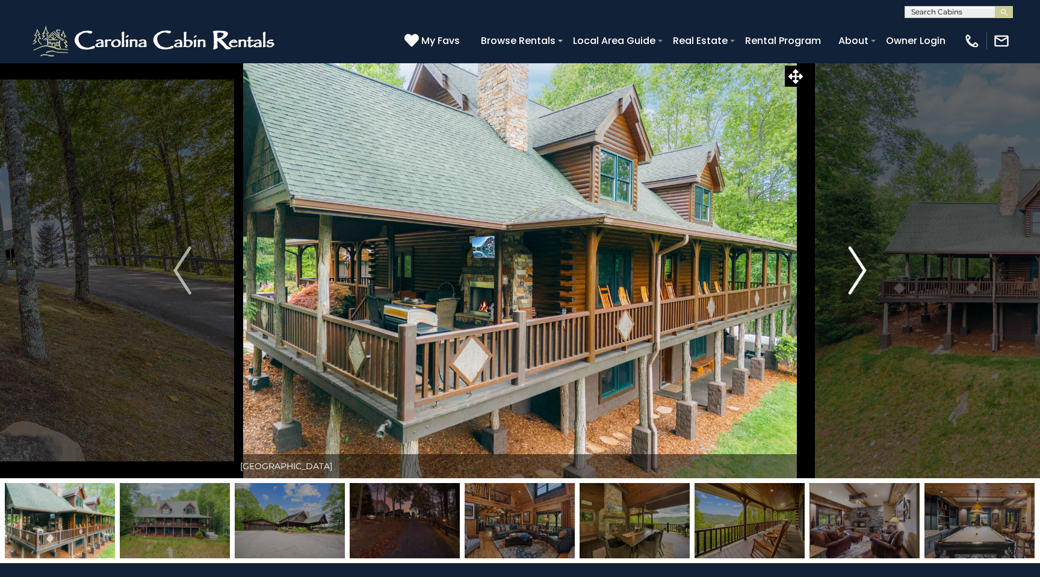
click at [850, 273] on img "Next" at bounding box center [858, 270] width 18 height 48
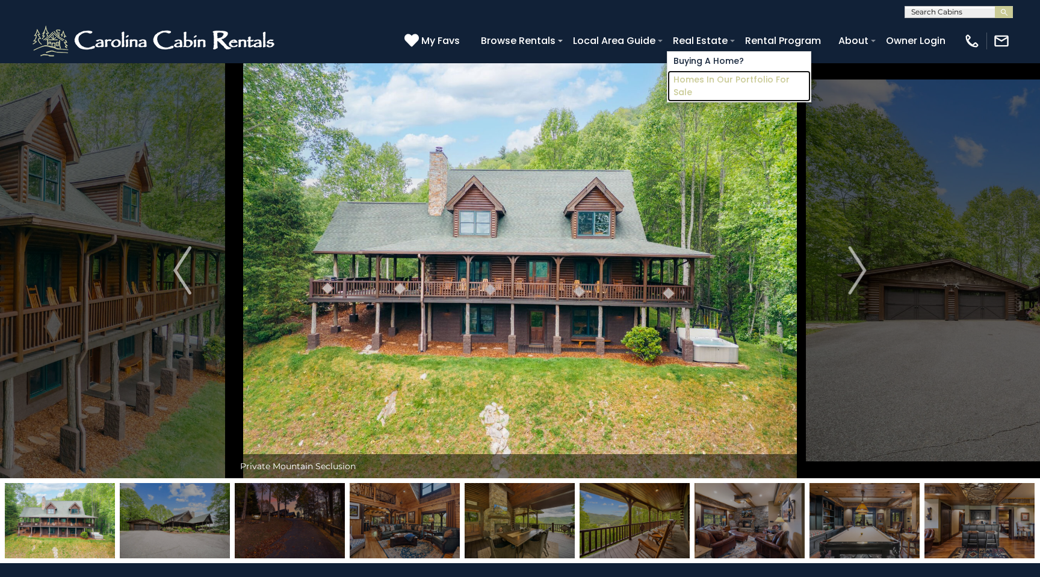
click at [702, 76] on link "Homes in Our Portfolio For Sale" at bounding box center [739, 85] width 143 height 31
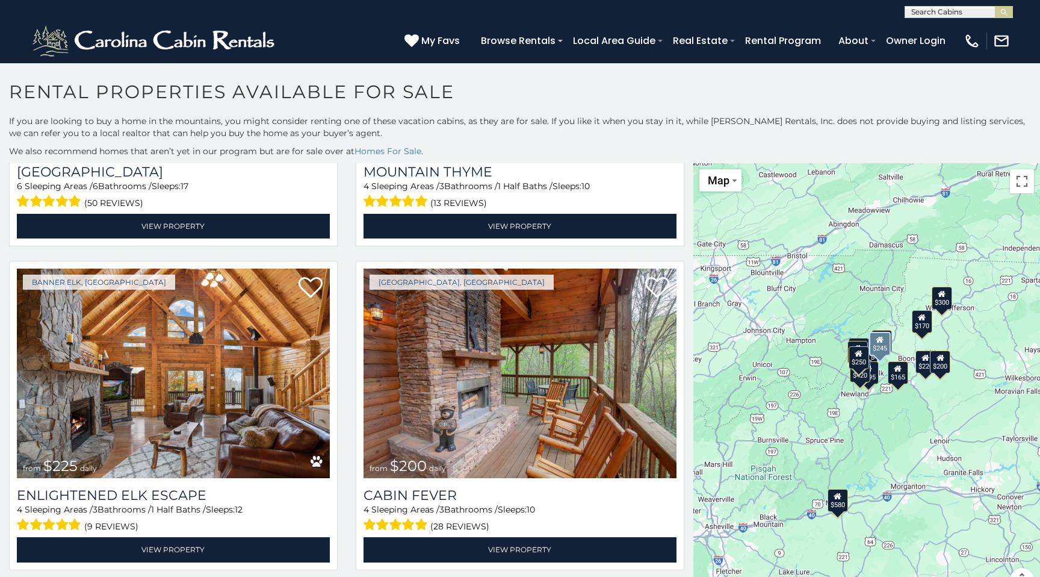
scroll to position [1248, 0]
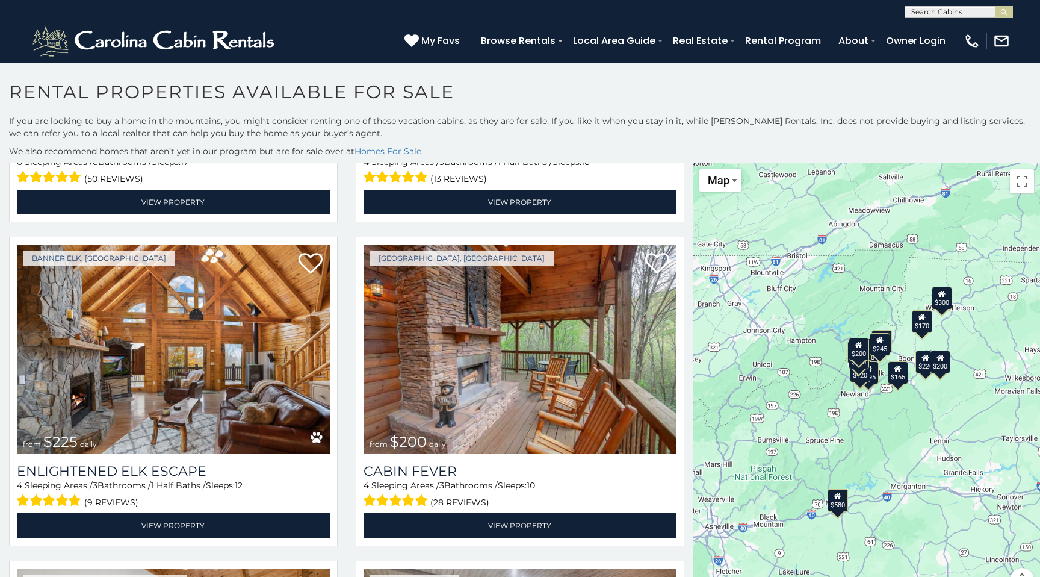
click at [837, 508] on div "$580" at bounding box center [838, 500] width 20 height 23
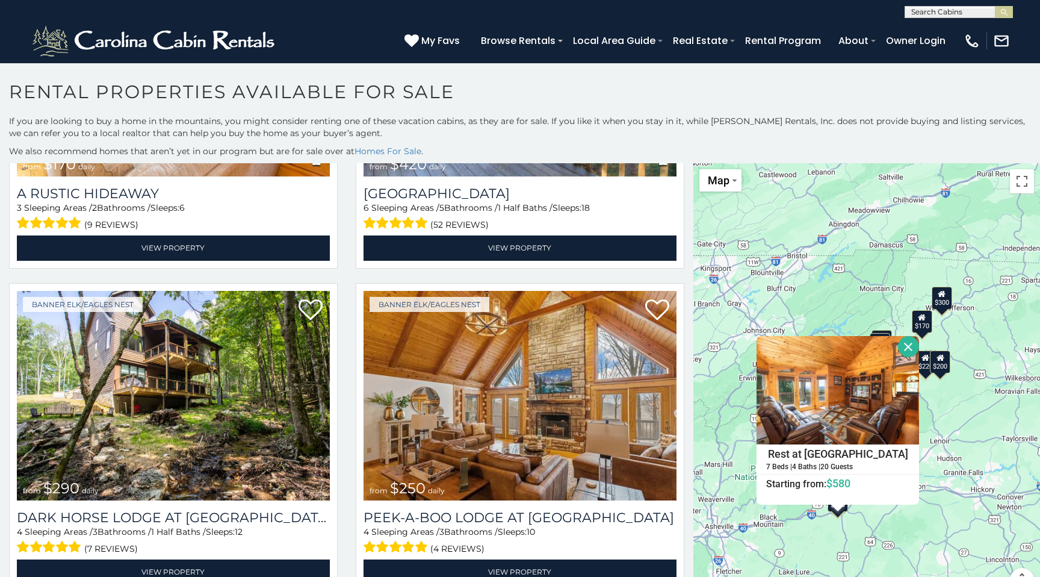
scroll to position [23, 0]
